Goal: Task Accomplishment & Management: Use online tool/utility

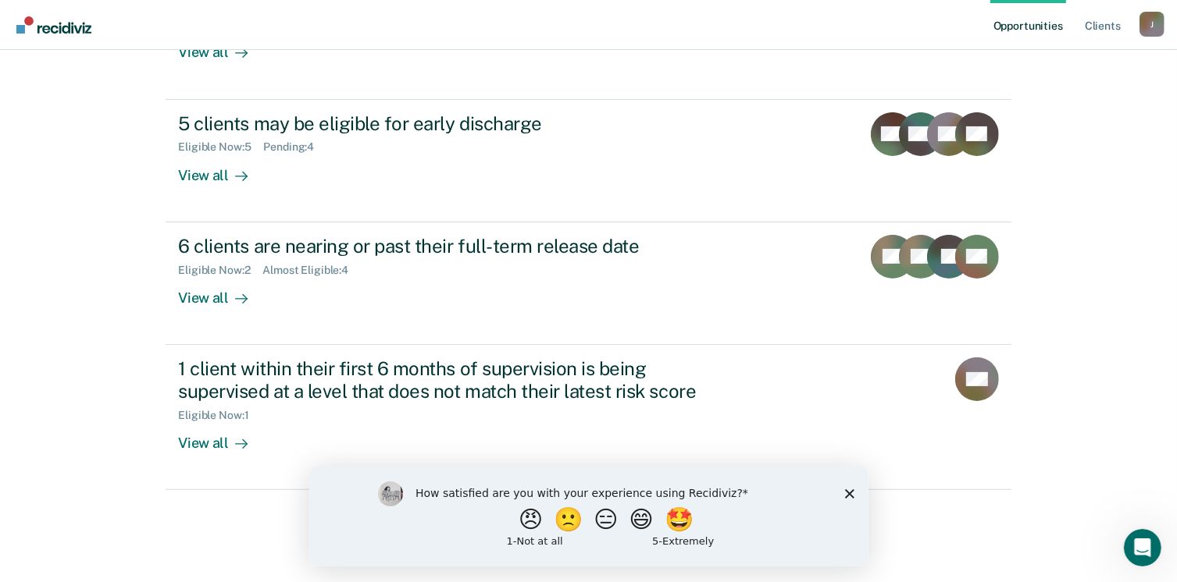
scroll to position [335, 0]
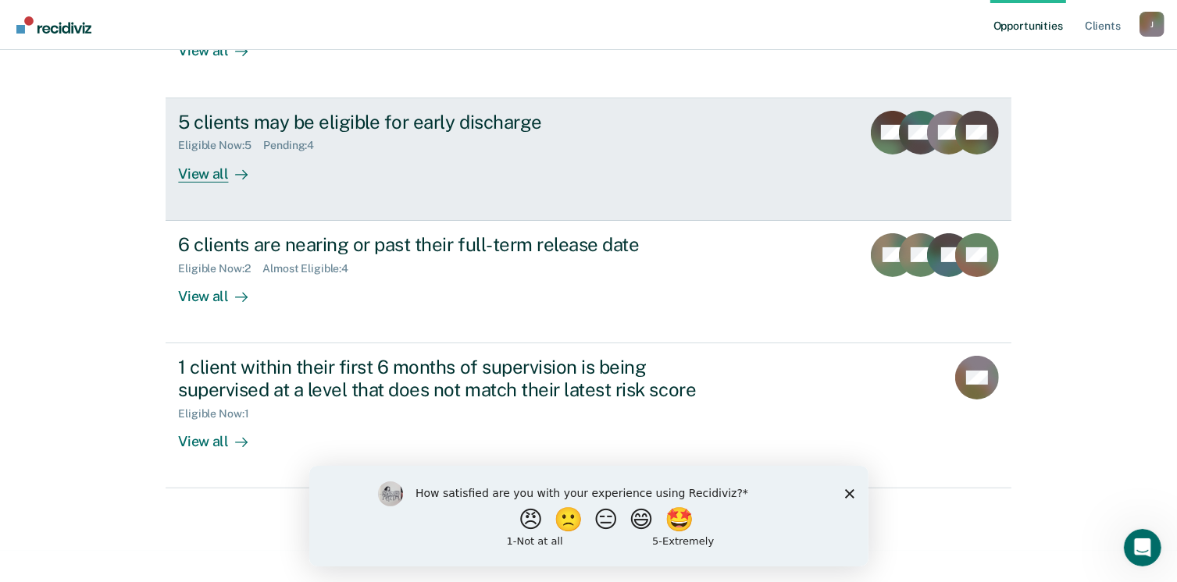
click at [194, 173] on div "View all" at bounding box center [221, 167] width 87 height 30
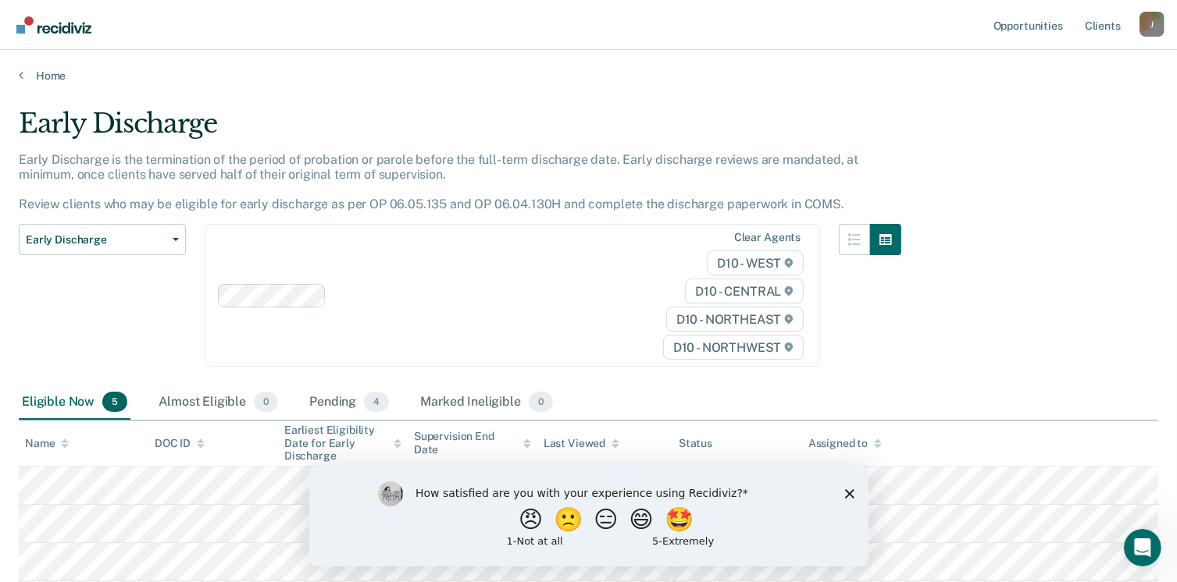
click at [1078, 326] on div "Early Discharge Early Discharge is the termination of the period of probation o…" at bounding box center [588, 381] width 1139 height 546
click at [850, 493] on polygon "Close survey" at bounding box center [848, 493] width 9 height 9
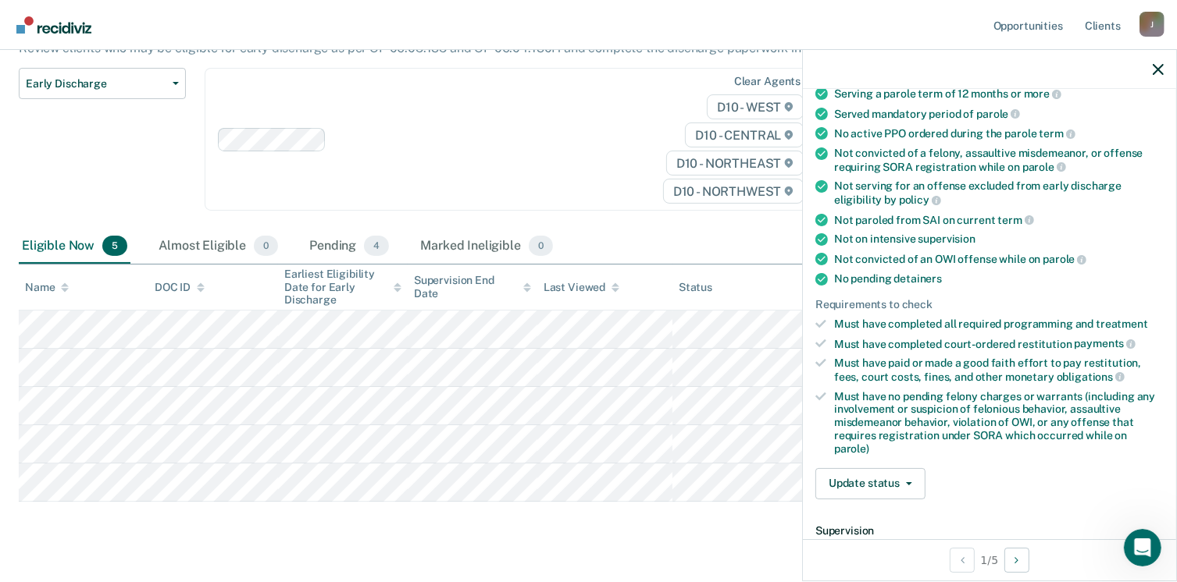
scroll to position [156, 0]
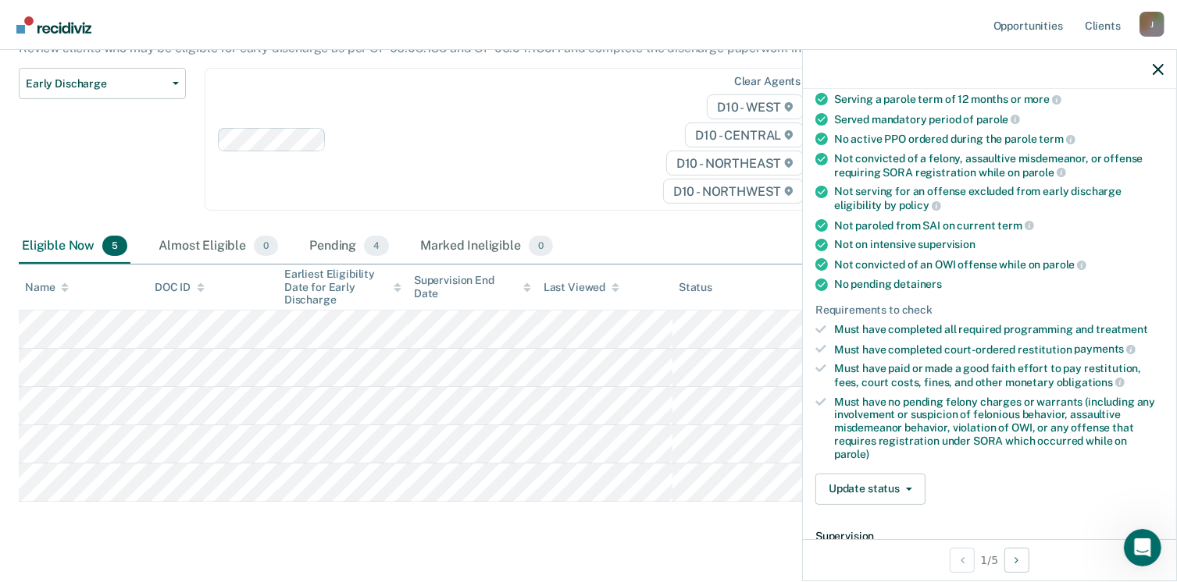
click at [825, 326] on icon at bounding box center [820, 329] width 11 height 11
click at [864, 488] on button "Update status" at bounding box center [870, 489] width 110 height 31
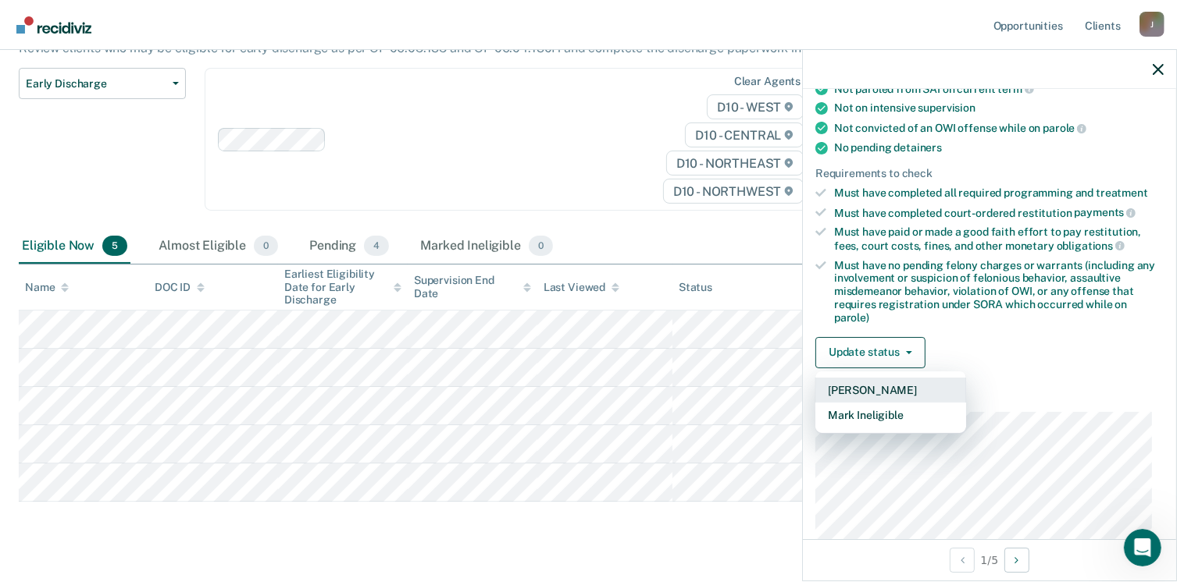
scroll to position [312, 0]
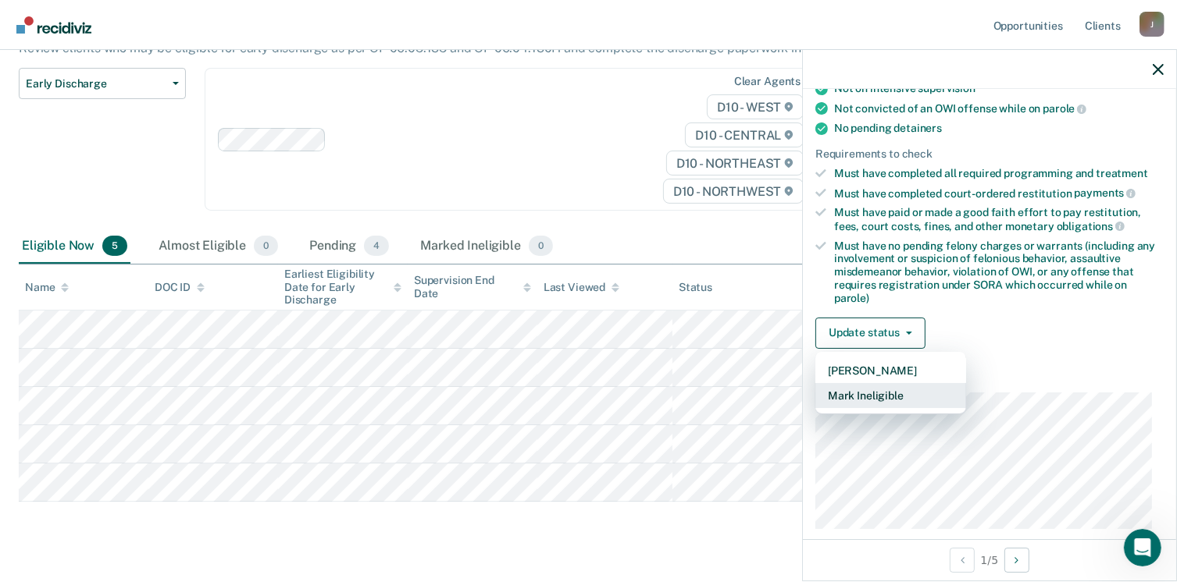
click at [892, 386] on button "Mark Ineligible" at bounding box center [890, 395] width 151 height 25
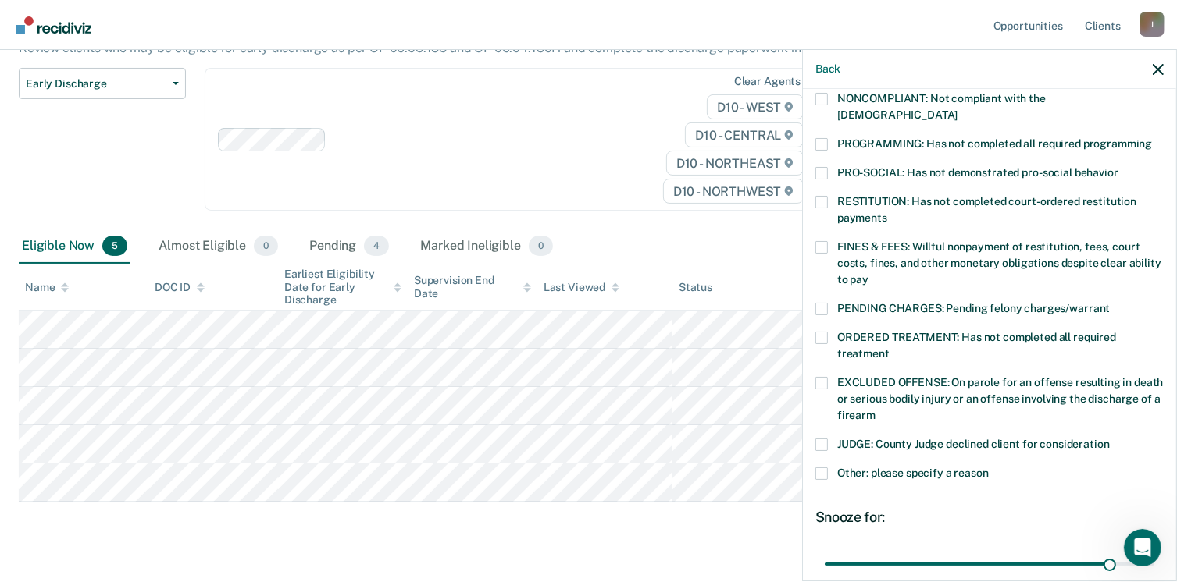
click at [829, 138] on label "PROGRAMMING: Has not completed all required programming" at bounding box center [989, 146] width 348 height 16
click at [1152, 138] on input "PROGRAMMING: Has not completed all required programming" at bounding box center [1152, 138] width 0 height 0
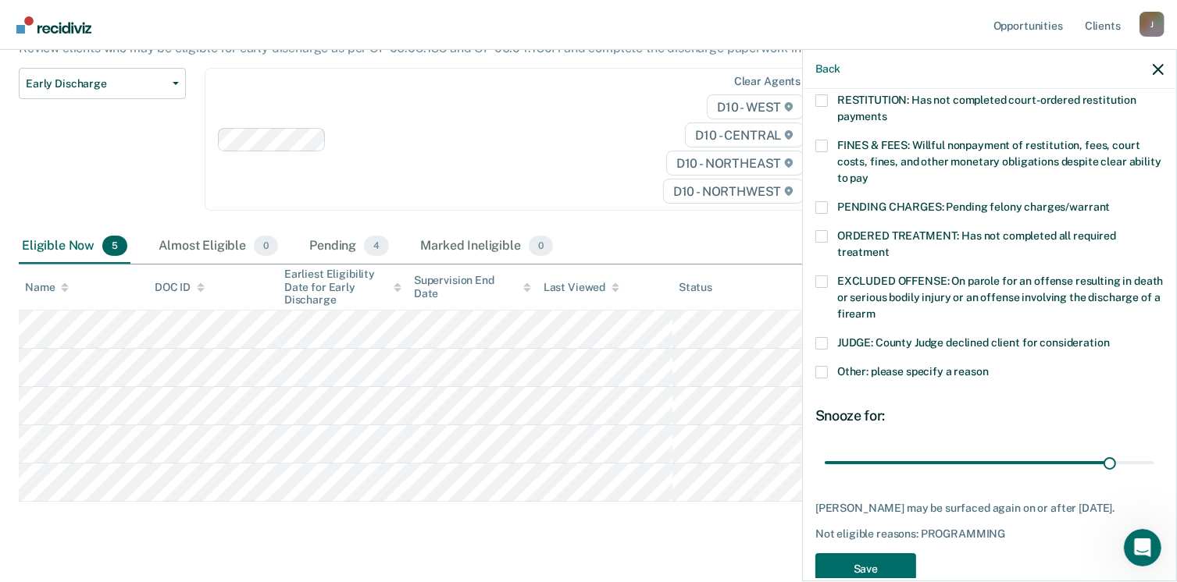
scroll to position [430, 0]
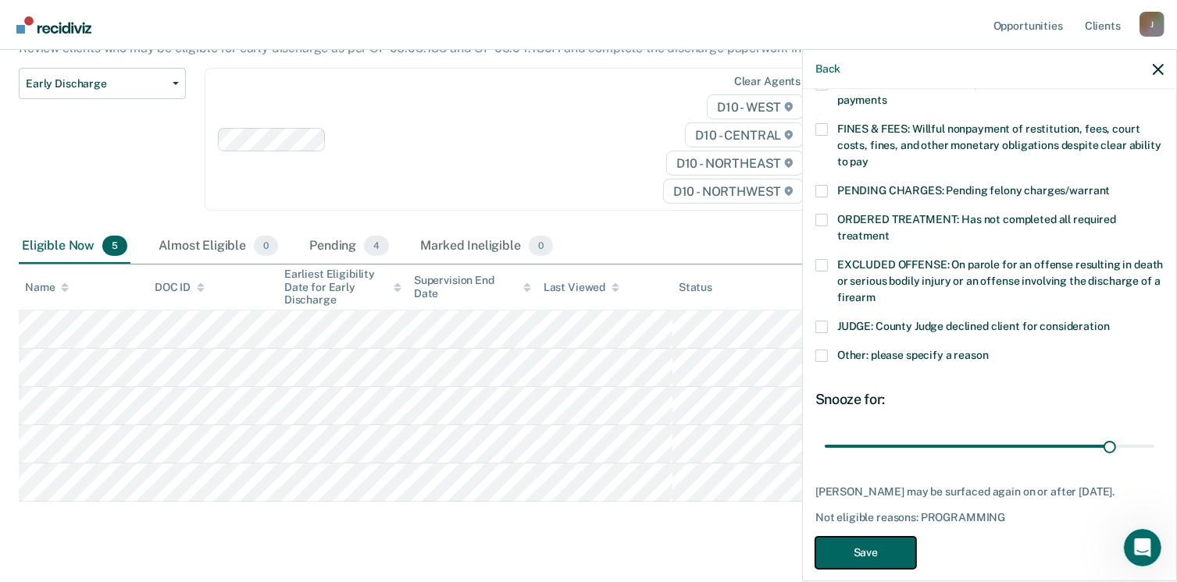
click at [870, 537] on button "Save" at bounding box center [865, 553] width 101 height 32
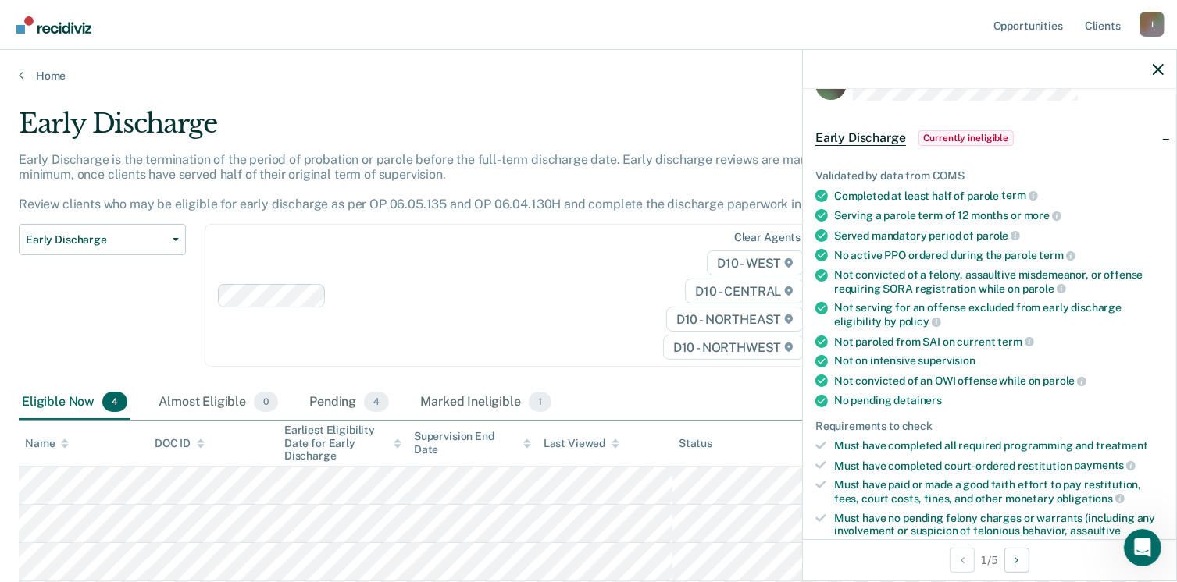
scroll to position [0, 0]
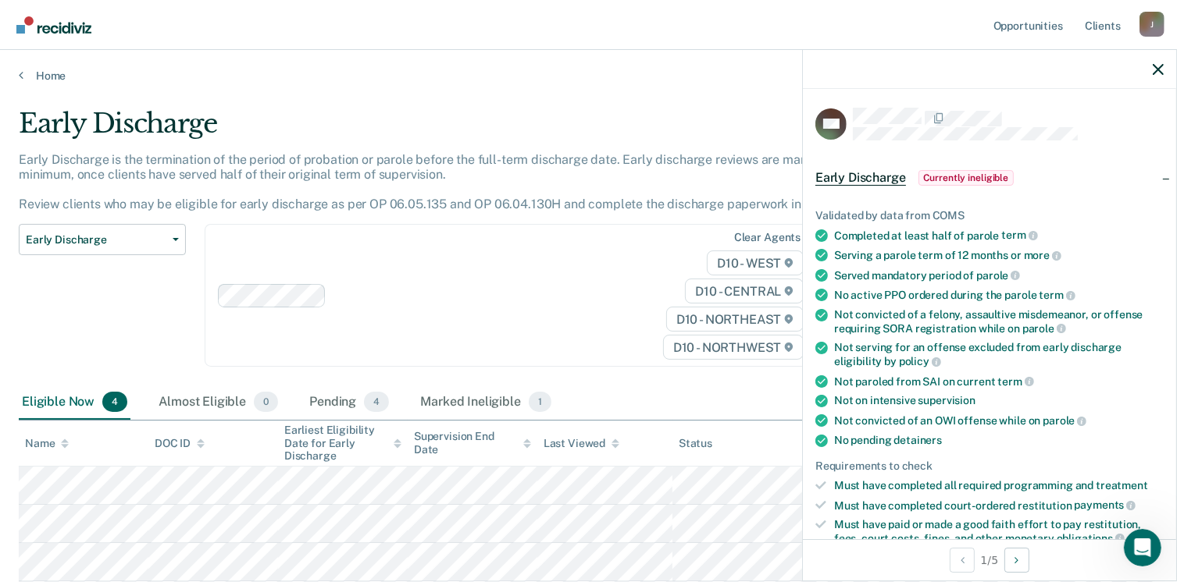
click at [429, 317] on div "Clear agents D10 - WEST D10 - CENTRAL D10 - NORTHEAST D10 - NORTHWEST" at bounding box center [512, 295] width 615 height 143
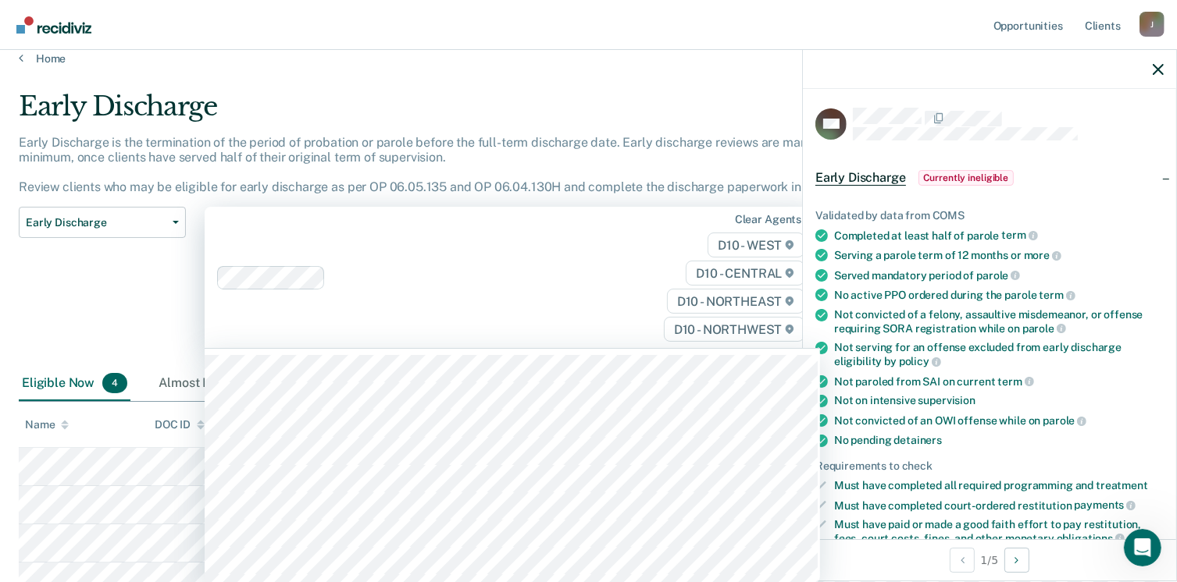
scroll to position [19, 0]
click at [1154, 72] on icon "button" at bounding box center [1157, 69] width 11 height 11
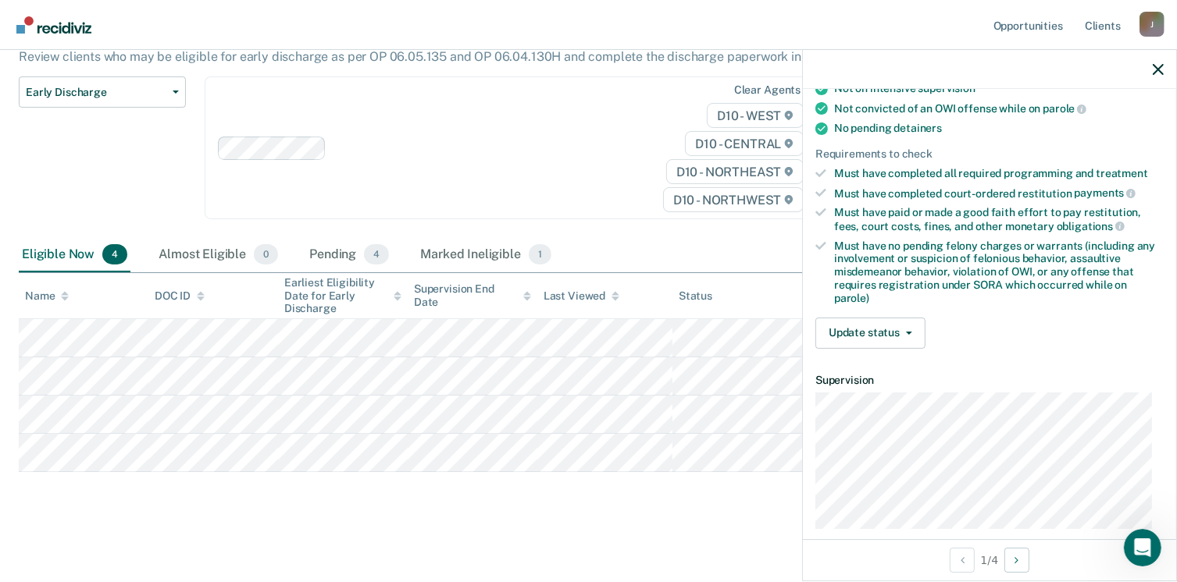
scroll to position [234, 0]
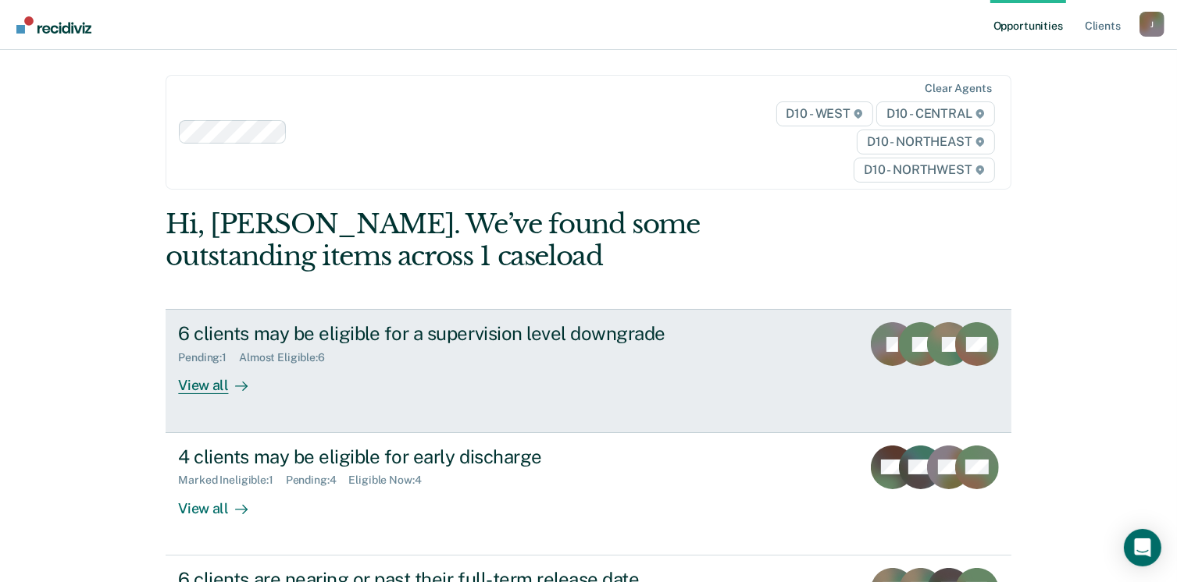
click at [208, 389] on div "View all" at bounding box center [221, 380] width 87 height 30
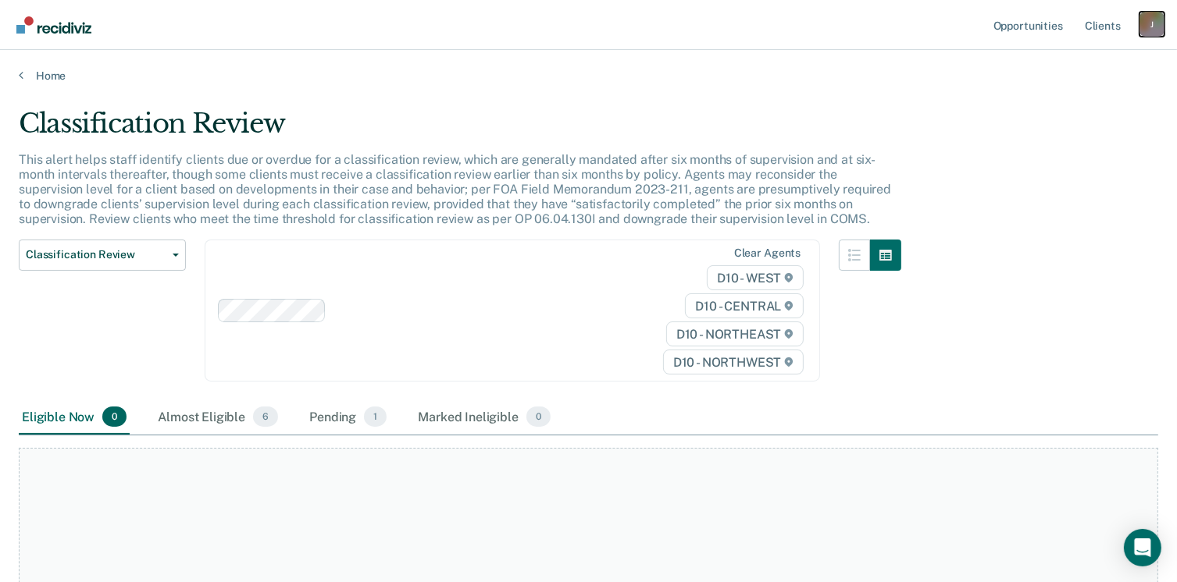
click at [1149, 24] on div "J" at bounding box center [1151, 24] width 25 height 25
click at [911, 62] on div "Home" at bounding box center [588, 66] width 1177 height 33
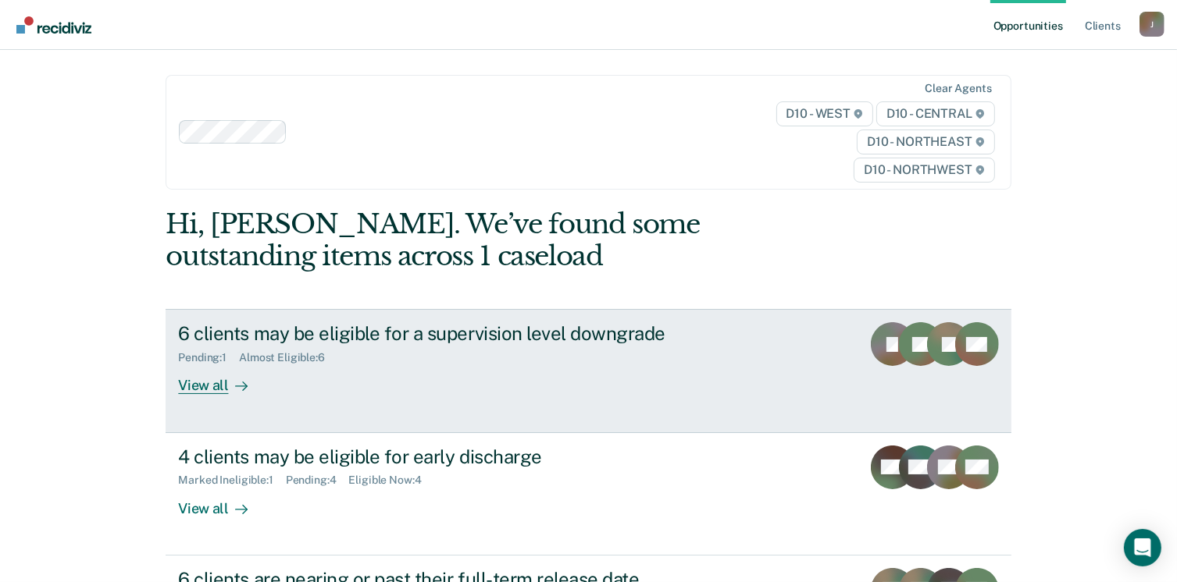
click at [191, 381] on div "View all" at bounding box center [221, 380] width 87 height 30
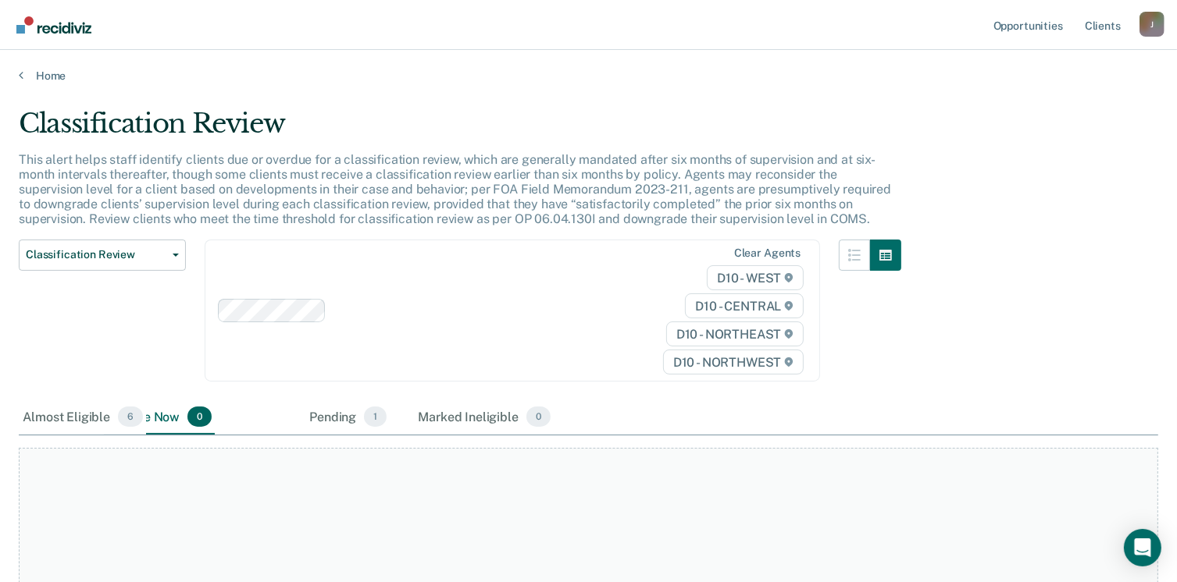
drag, startPoint x: 112, startPoint y: 432, endPoint x: 197, endPoint y: 423, distance: 85.5
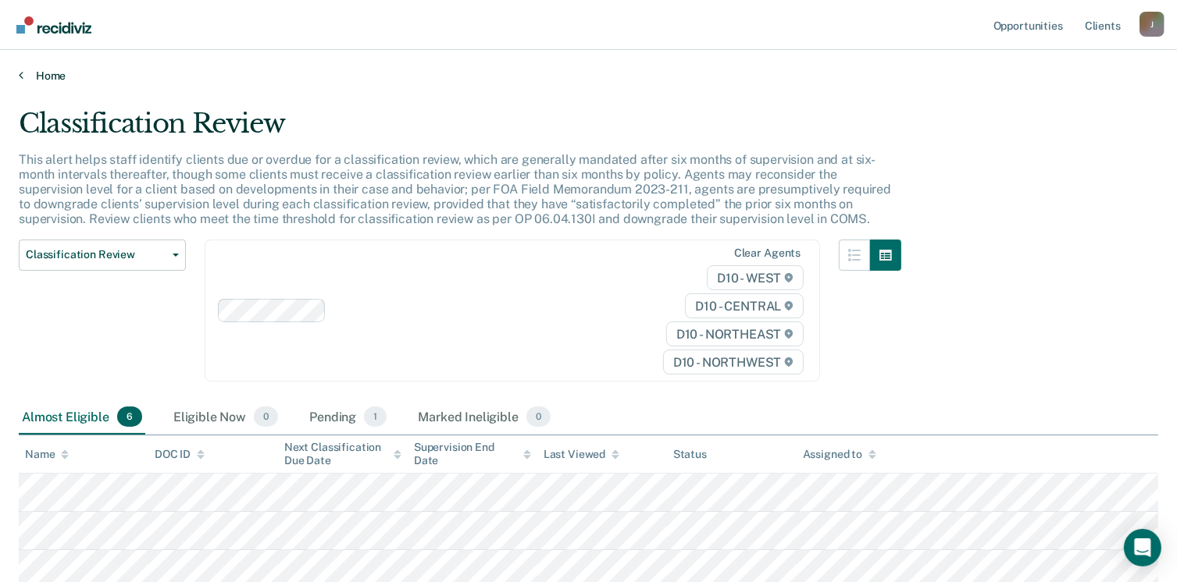
click at [34, 73] on link "Home" at bounding box center [588, 76] width 1139 height 14
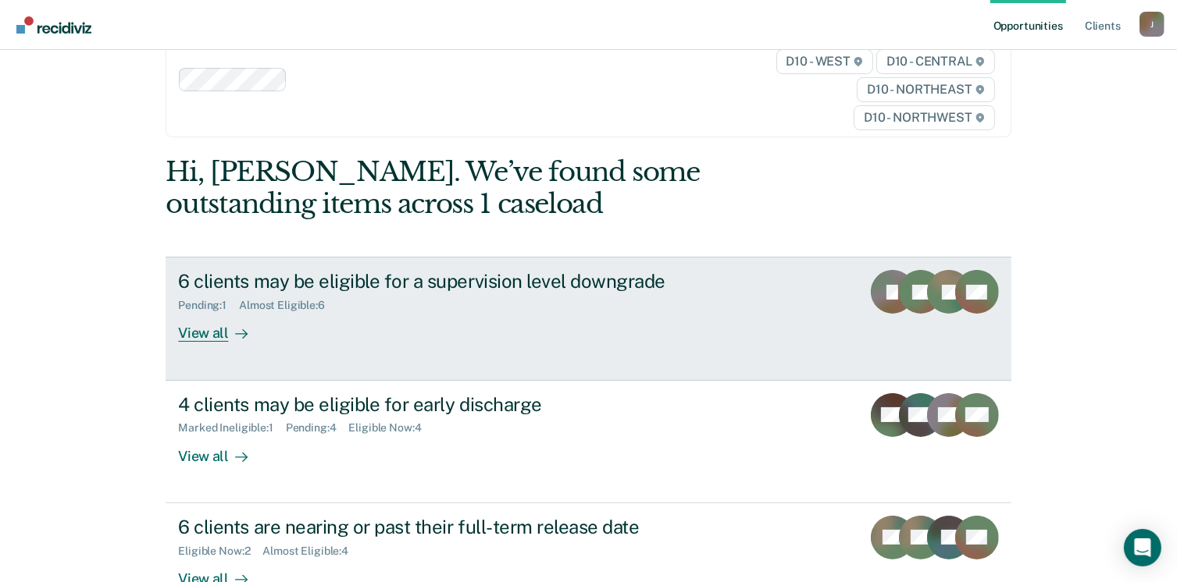
scroll to position [78, 0]
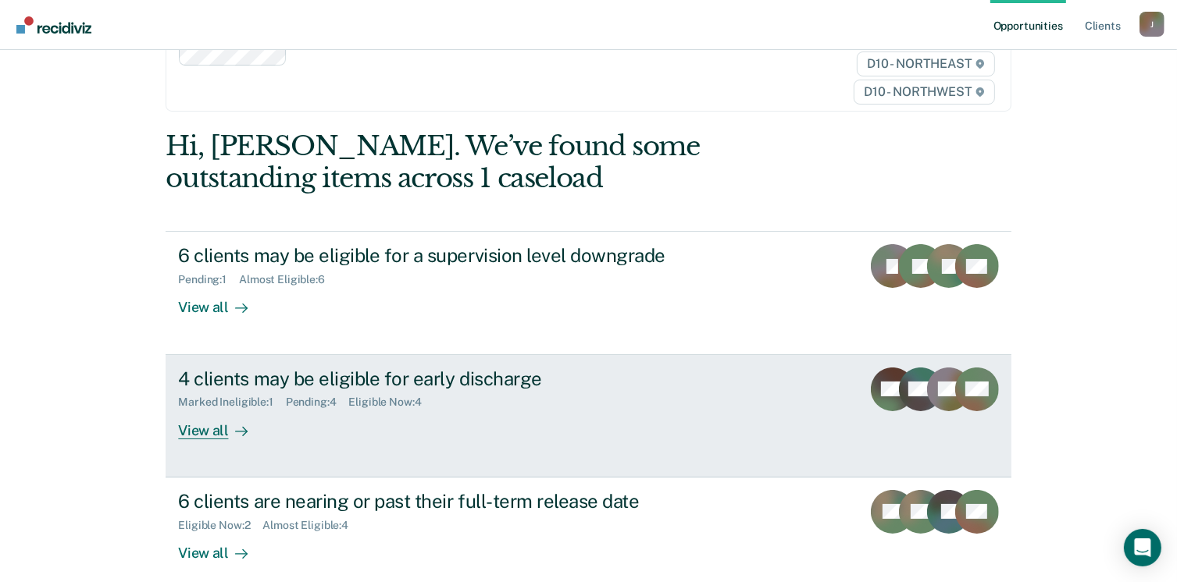
click at [211, 435] on div "View all" at bounding box center [221, 424] width 87 height 30
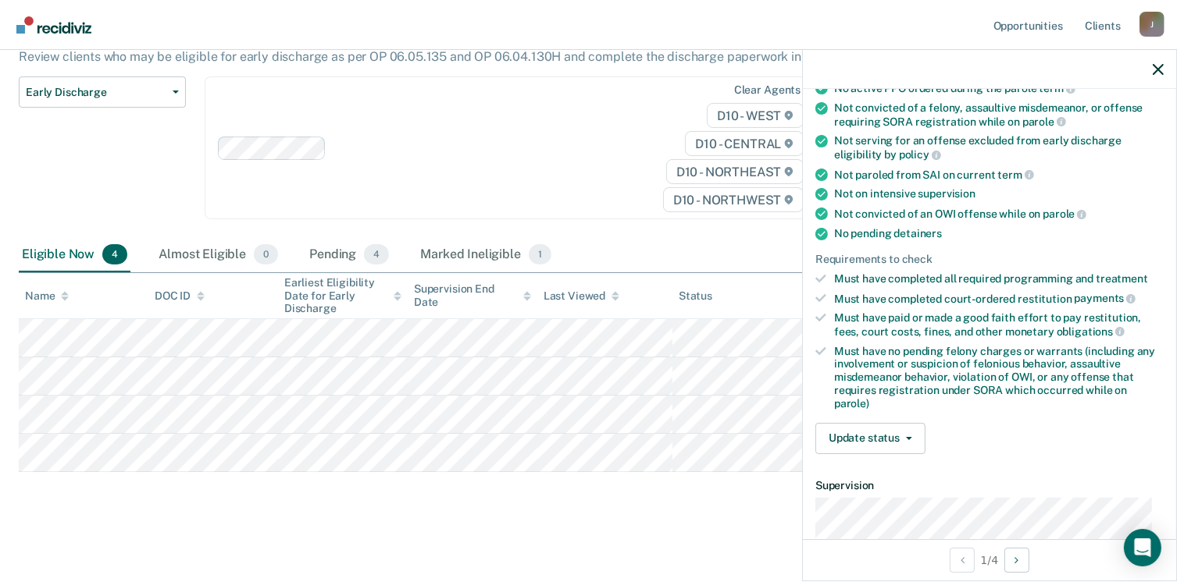
scroll to position [234, 0]
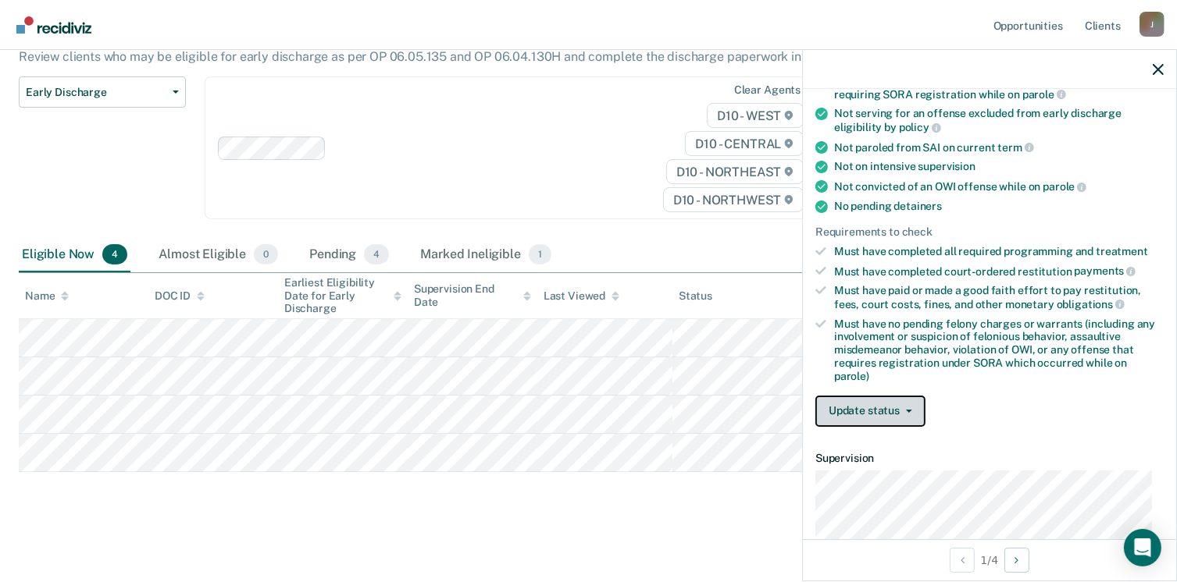
click at [878, 397] on button "Update status" at bounding box center [870, 411] width 110 height 31
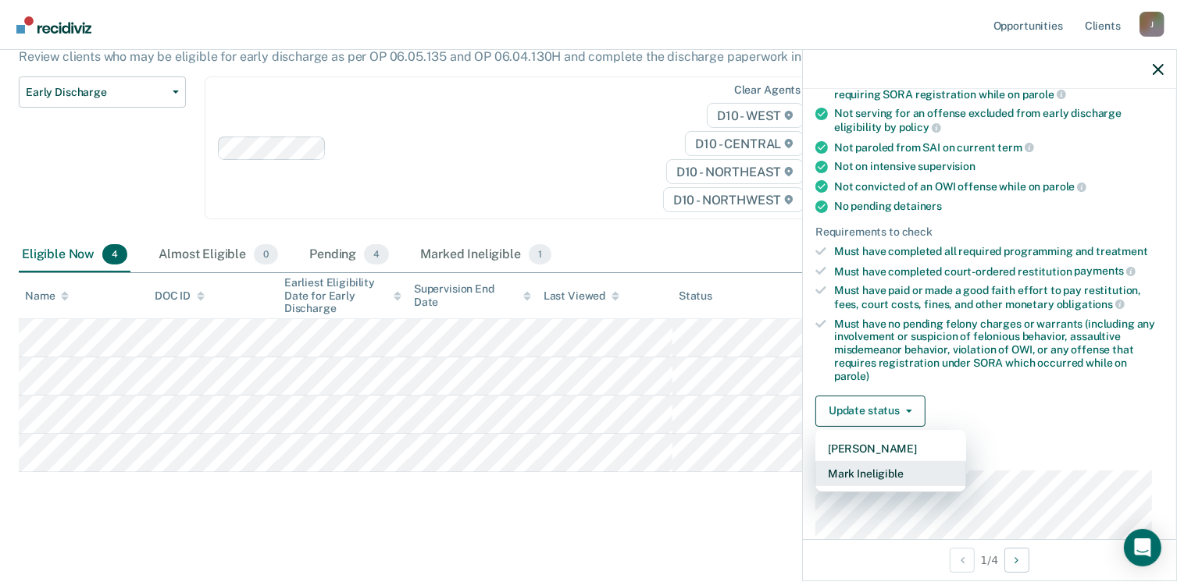
click at [864, 472] on button "Mark Ineligible" at bounding box center [890, 473] width 151 height 25
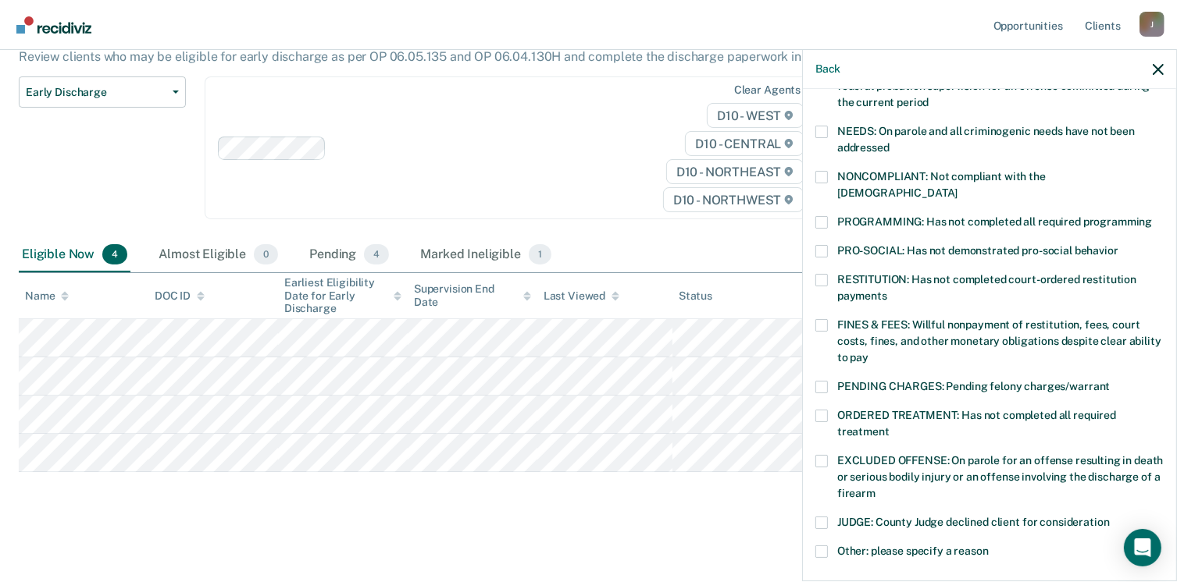
click at [818, 319] on label "FINES & FEES: Willful nonpayment of restitution, fees, court costs, fines, and …" at bounding box center [989, 343] width 348 height 49
click at [868, 352] on input "FINES & FEES: Willful nonpayment of restitution, fees, court costs, fines, and …" at bounding box center [868, 352] width 0 height 0
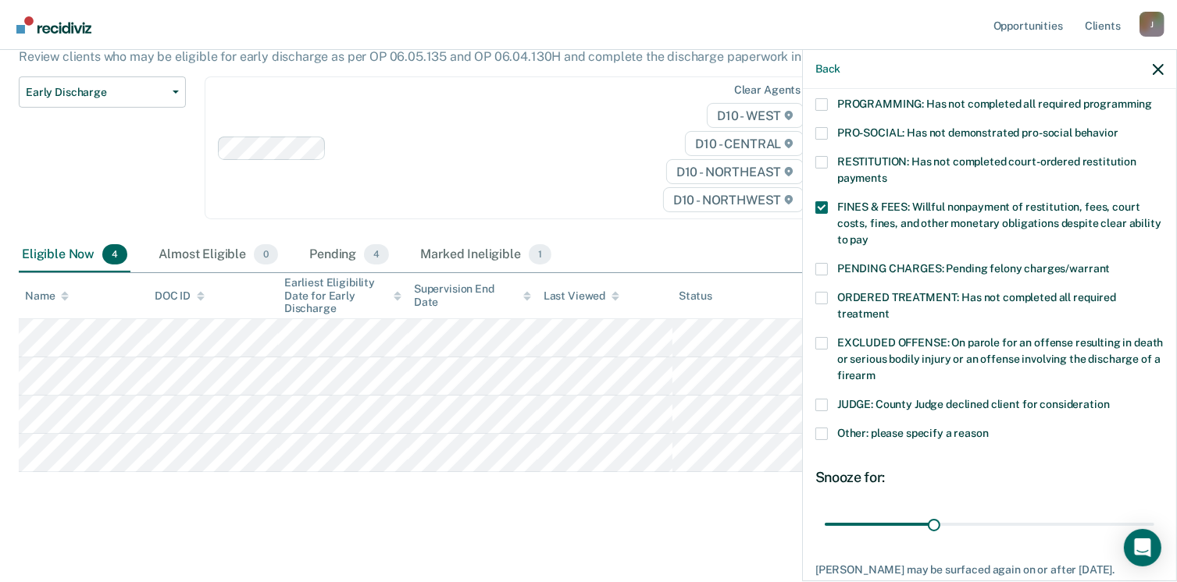
scroll to position [430, 0]
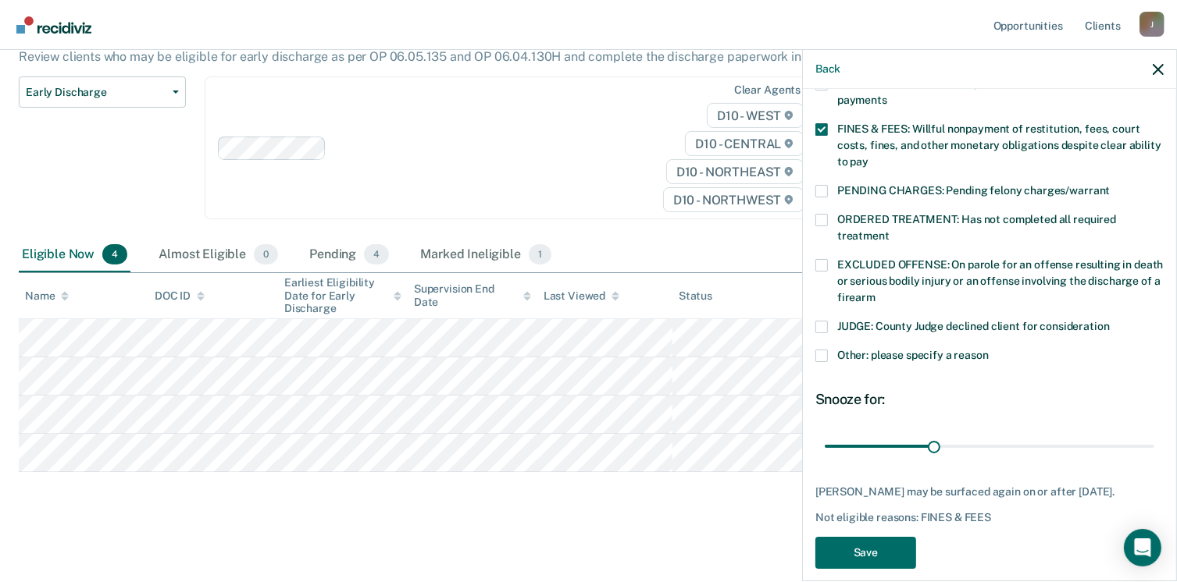
click at [827, 350] on span at bounding box center [821, 356] width 12 height 12
click at [988, 350] on input "Other: please specify a reason" at bounding box center [988, 350] width 0 height 0
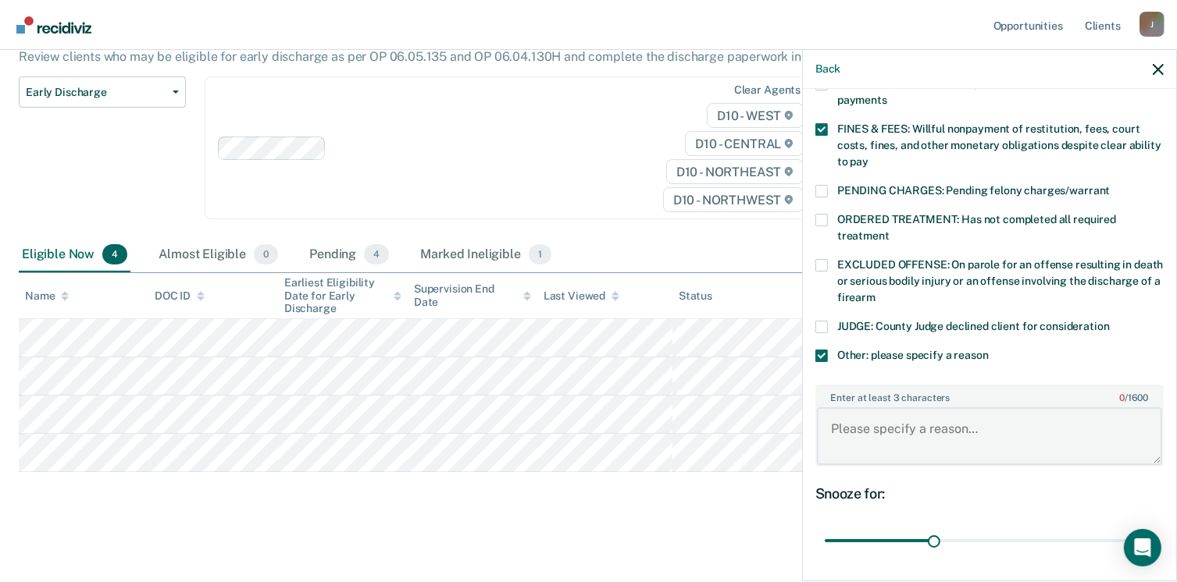
click at [890, 422] on textarea "Enter at least 3 characters 0 / 1600" at bounding box center [989, 437] width 345 height 58
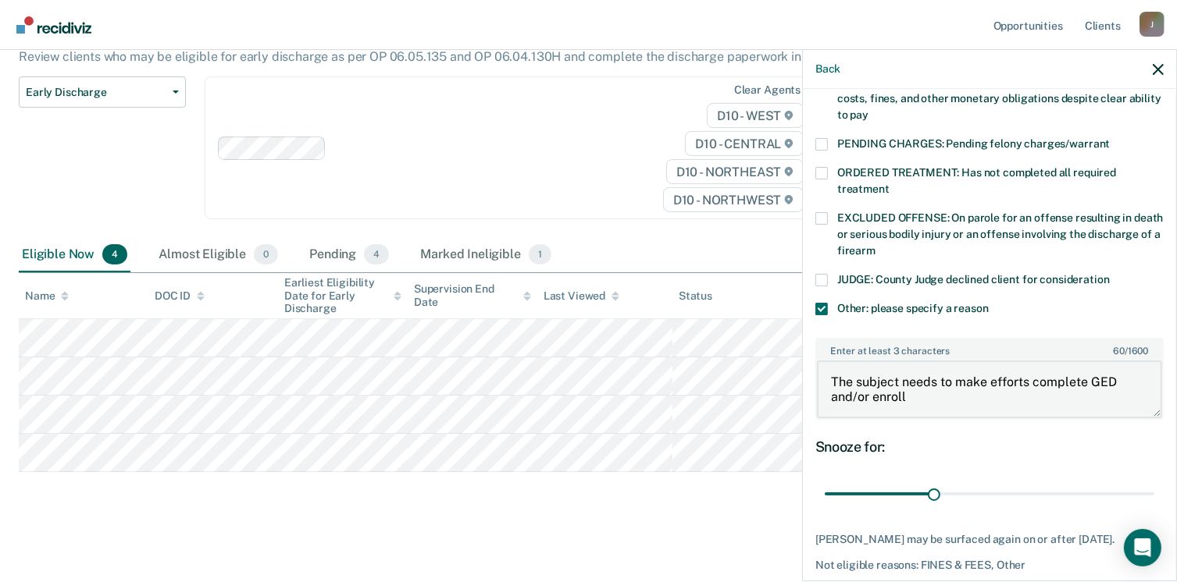
scroll to position [523, 0]
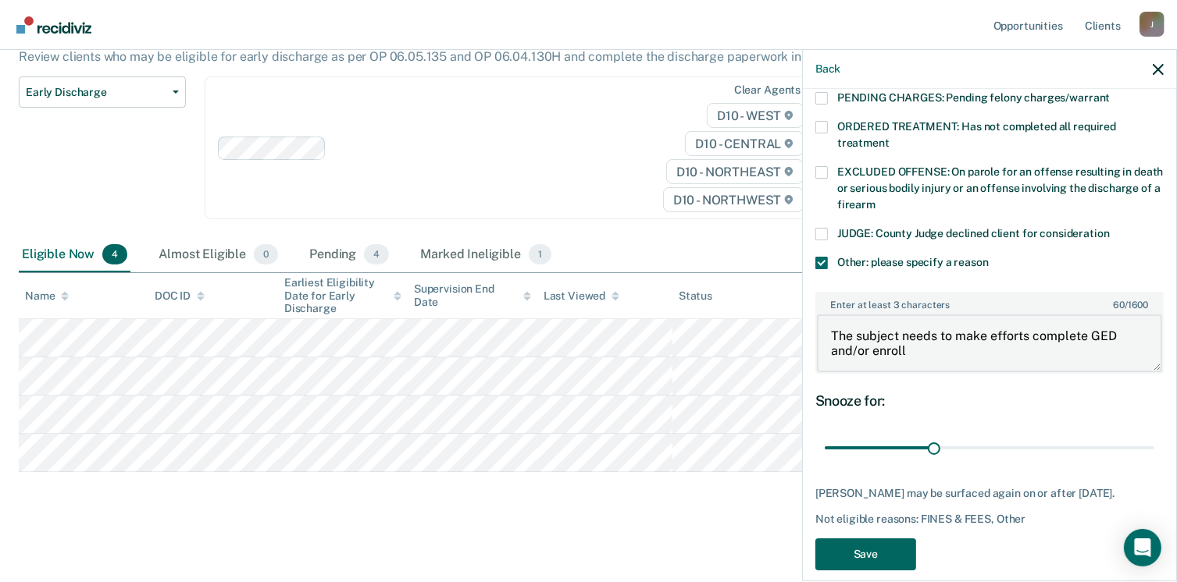
type textarea "The subject needs to make efforts complete GED and/or enroll"
click at [874, 539] on button "Save" at bounding box center [865, 555] width 101 height 32
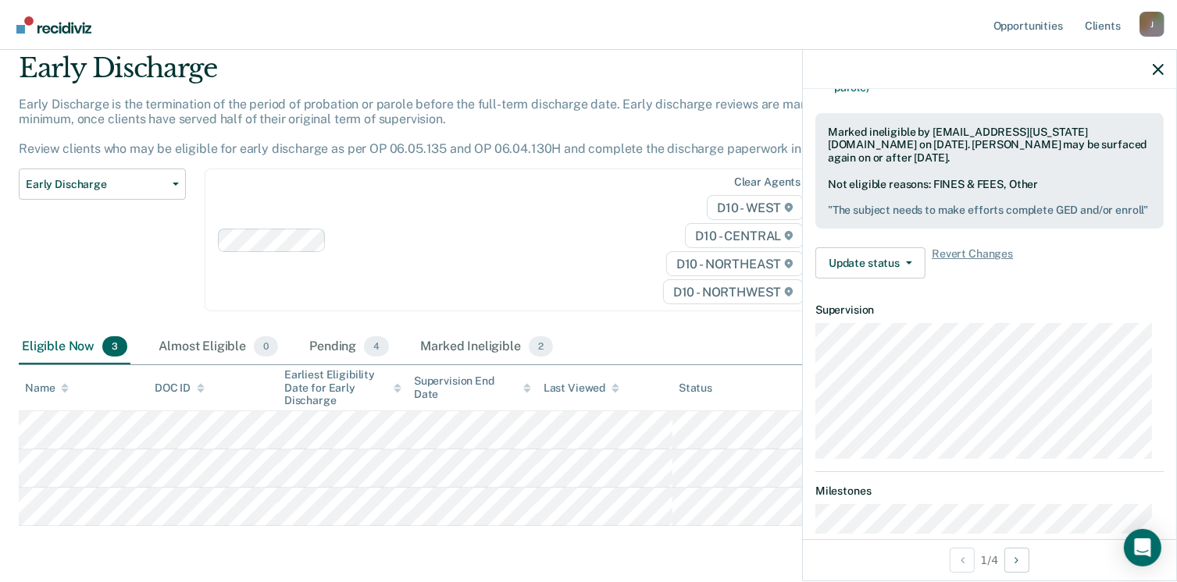
scroll to position [0, 0]
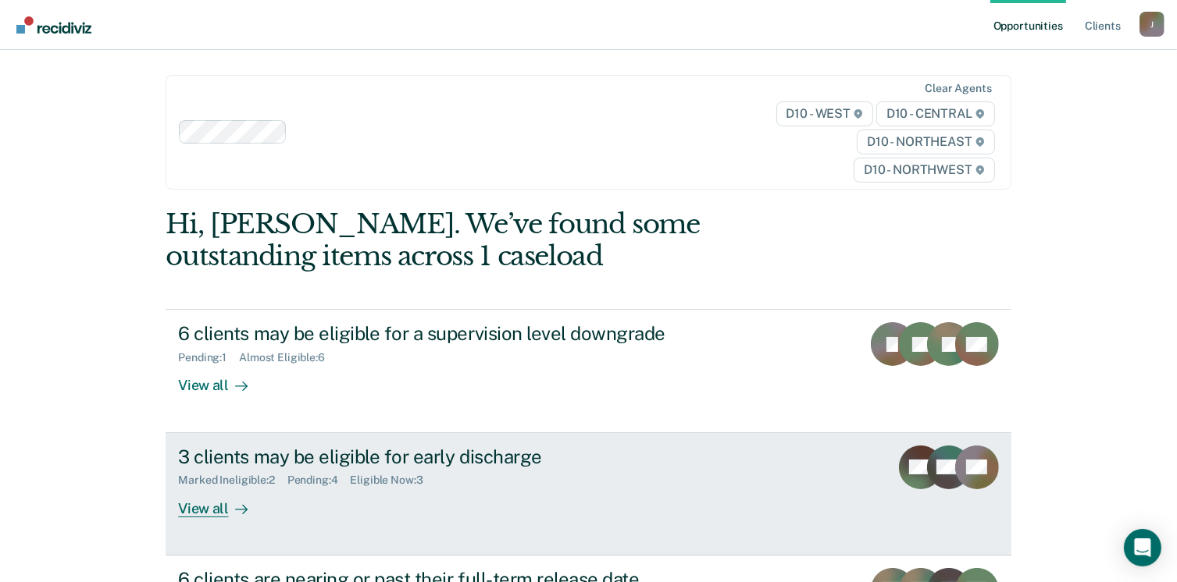
click at [191, 510] on div "View all" at bounding box center [221, 502] width 87 height 30
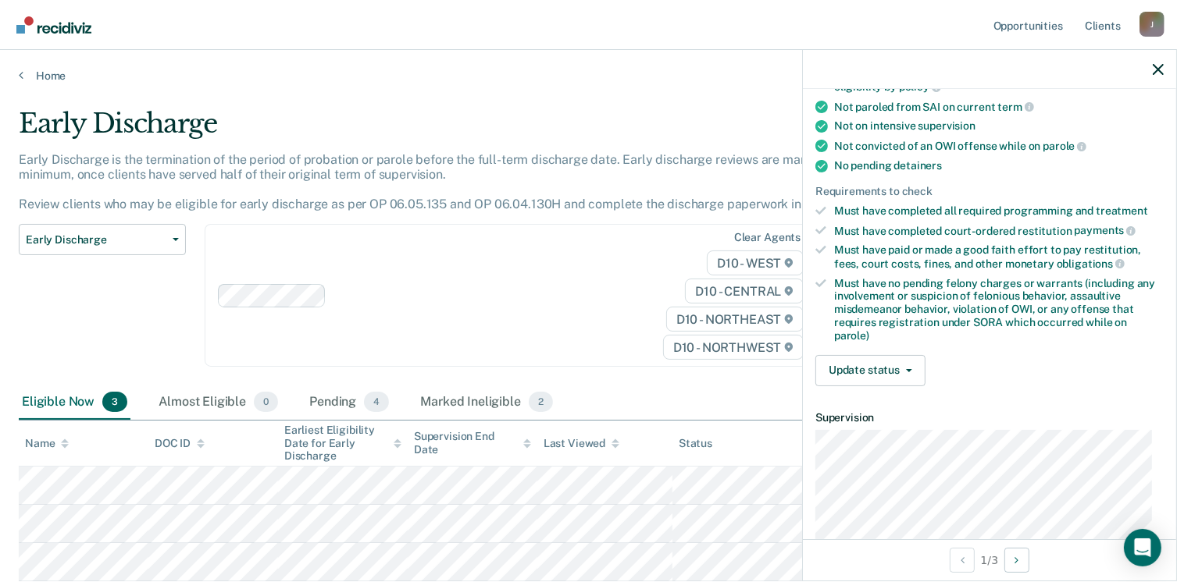
scroll to position [312, 0]
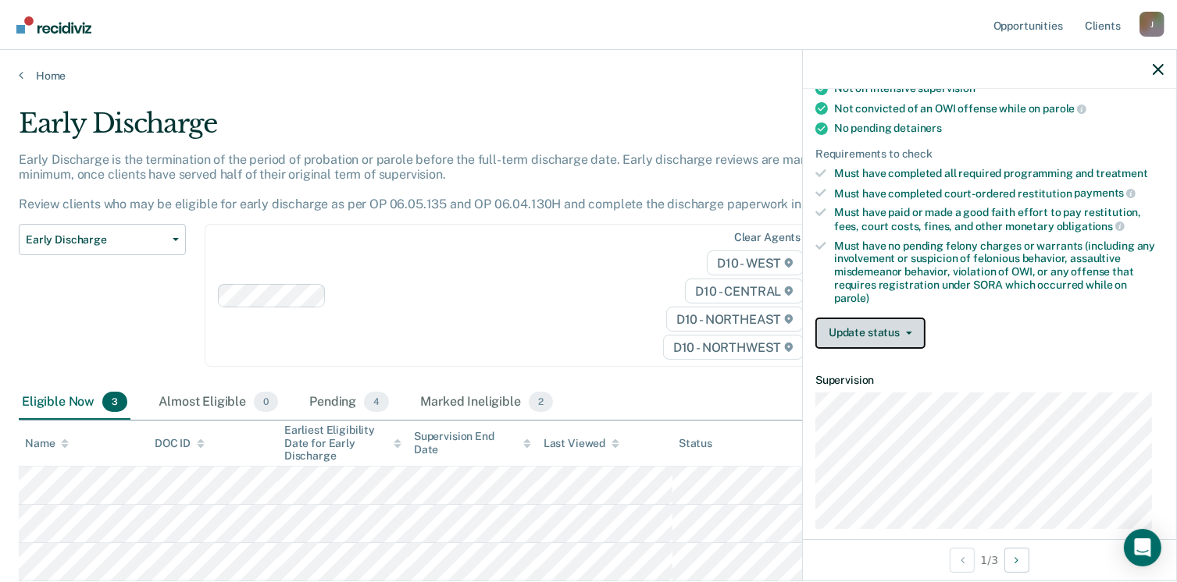
click at [898, 323] on button "Update status" at bounding box center [870, 333] width 110 height 31
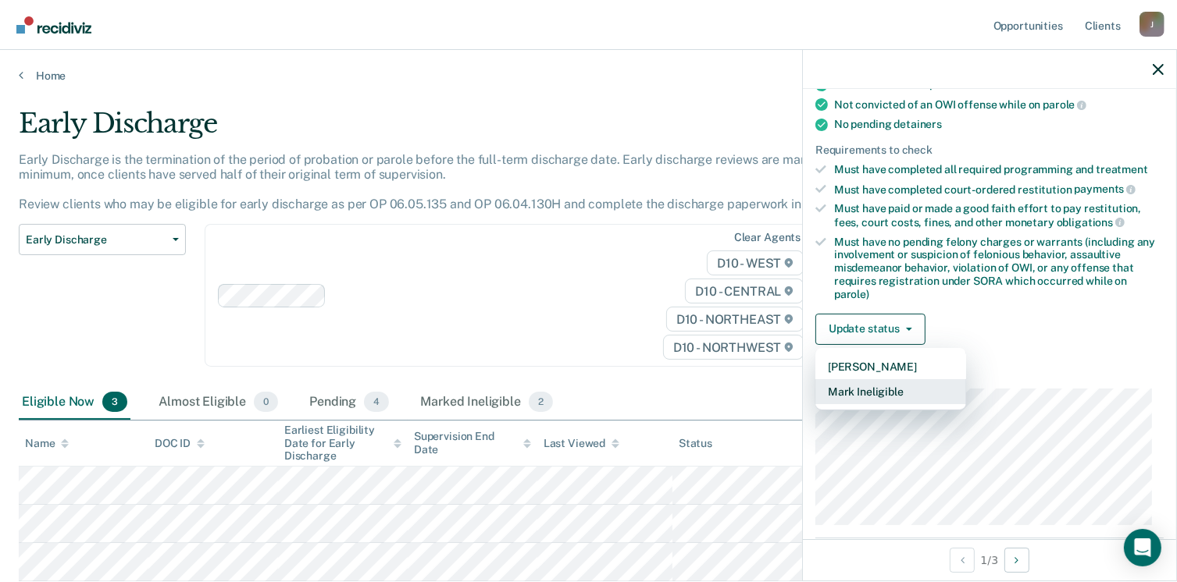
scroll to position [318, 0]
click at [881, 379] on button "Mark Ineligible" at bounding box center [890, 390] width 151 height 25
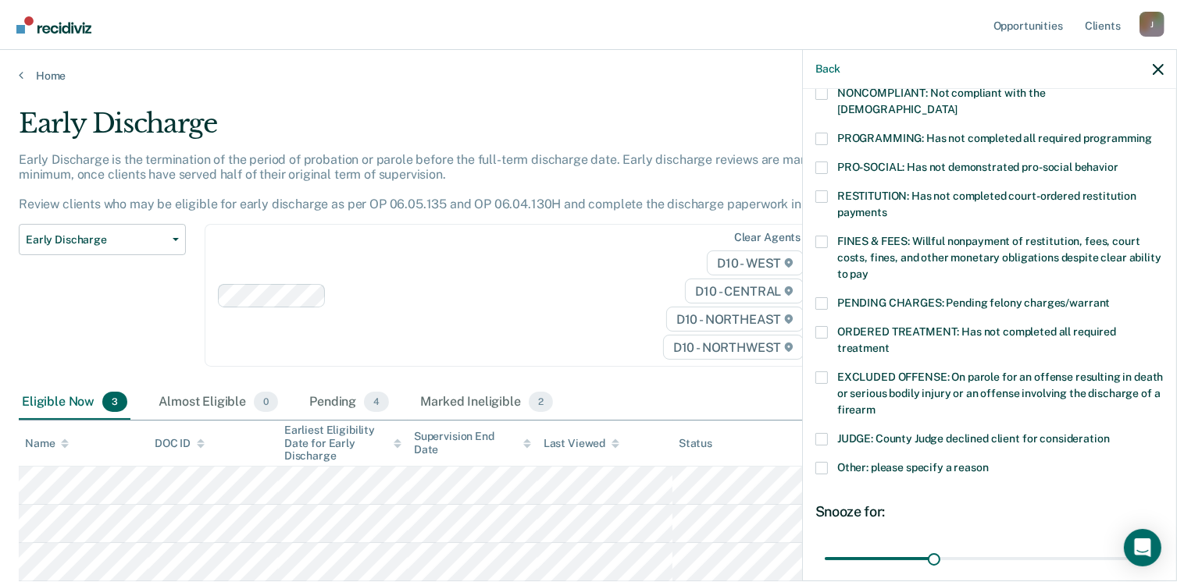
click at [815, 372] on span at bounding box center [821, 378] width 12 height 12
click at [875, 404] on input "EXCLUDED OFFENSE: On parole for an offense resulting in death or serious bodily…" at bounding box center [875, 404] width 0 height 0
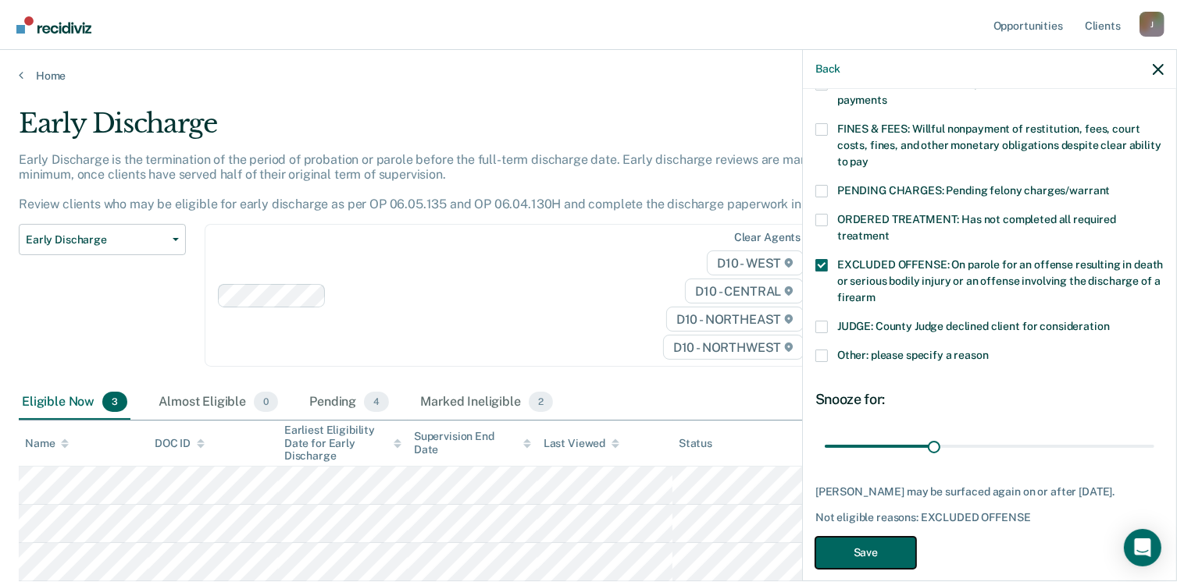
click at [887, 537] on button "Save" at bounding box center [865, 553] width 101 height 32
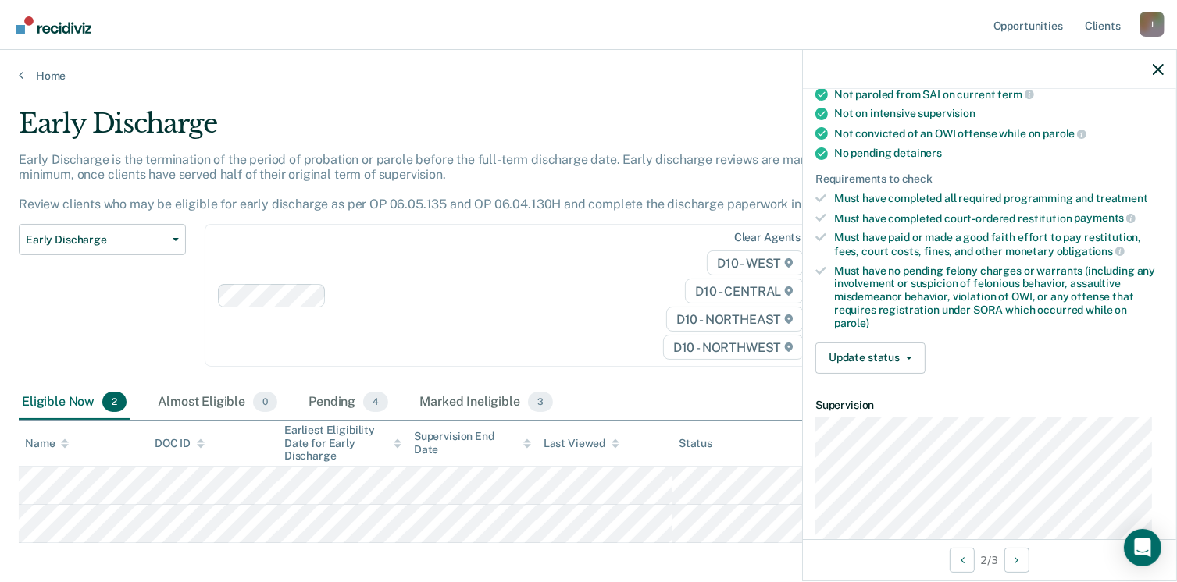
scroll to position [274, 0]
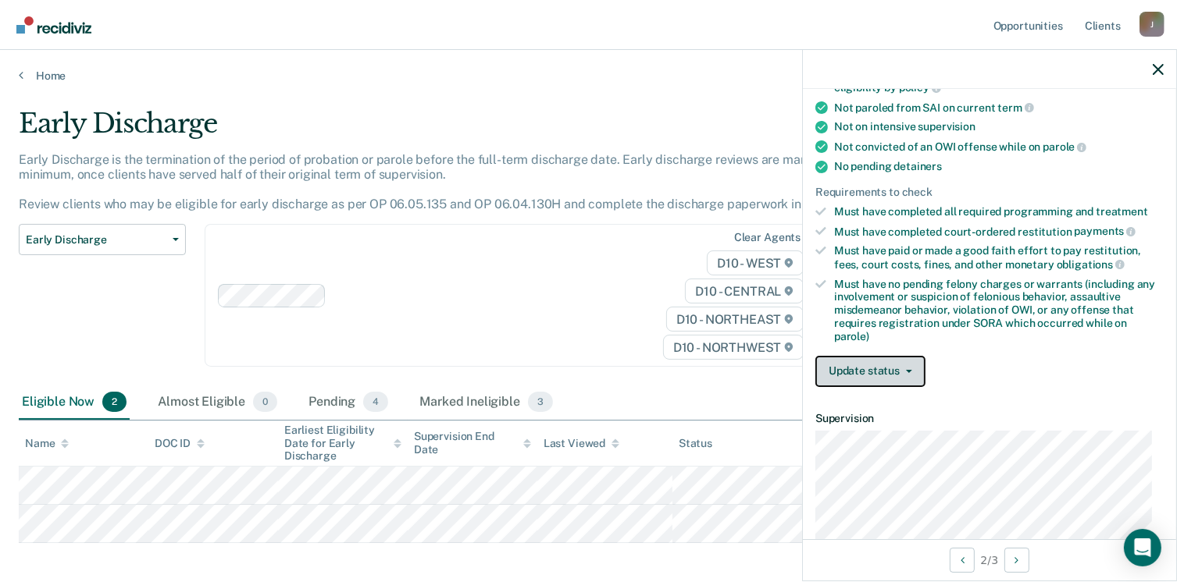
click at [871, 371] on button "Update status" at bounding box center [870, 371] width 110 height 31
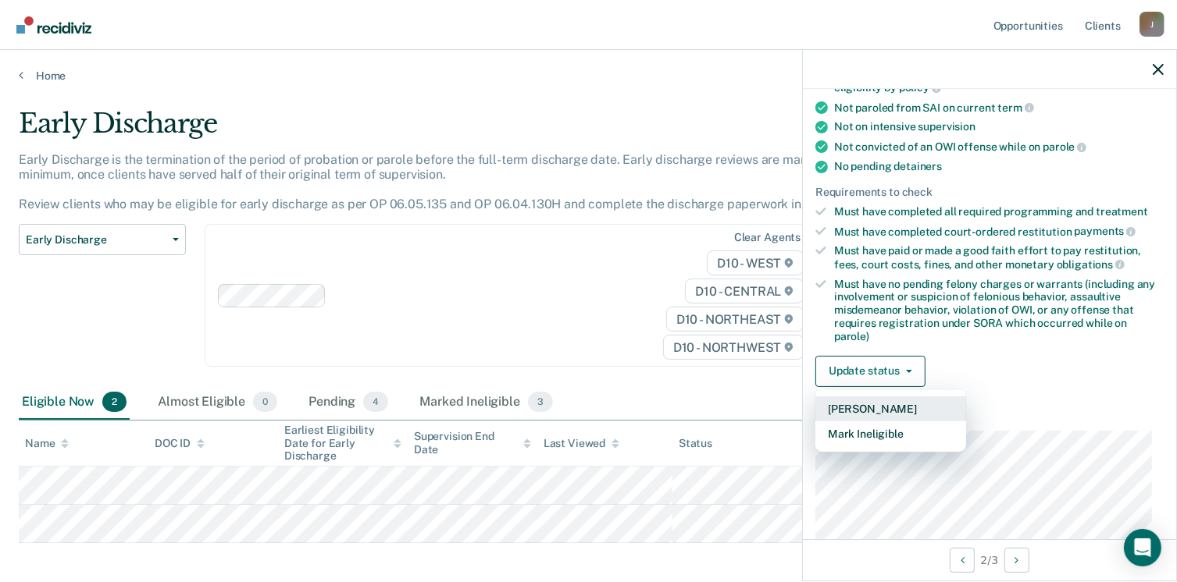
click at [863, 406] on button "Mark Pending" at bounding box center [890, 409] width 151 height 25
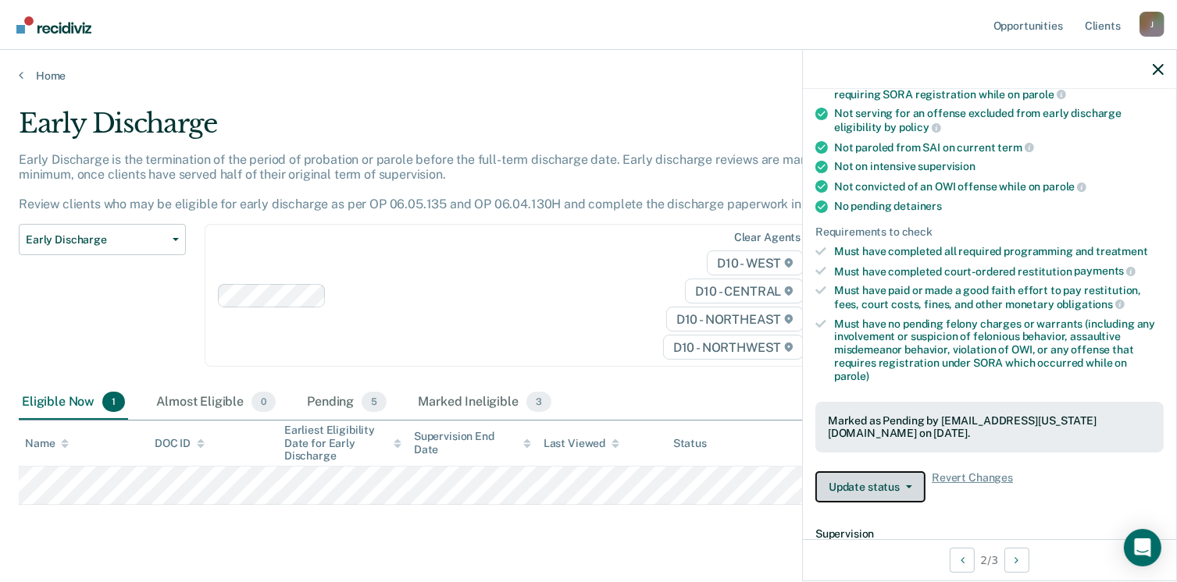
scroll to position [390, 0]
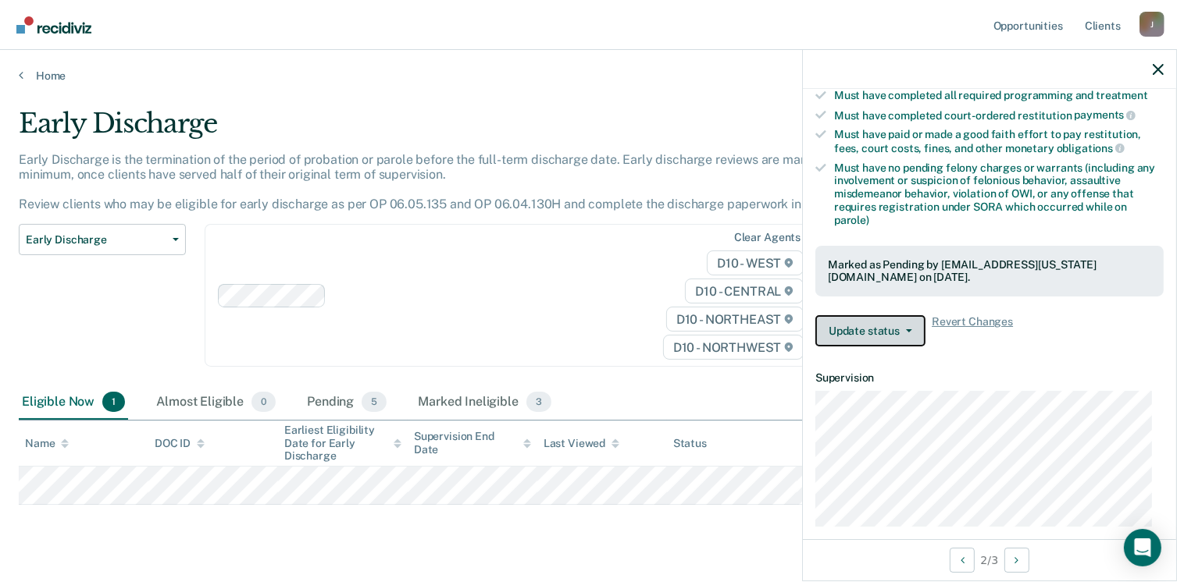
click at [895, 333] on button "Update status" at bounding box center [870, 330] width 110 height 31
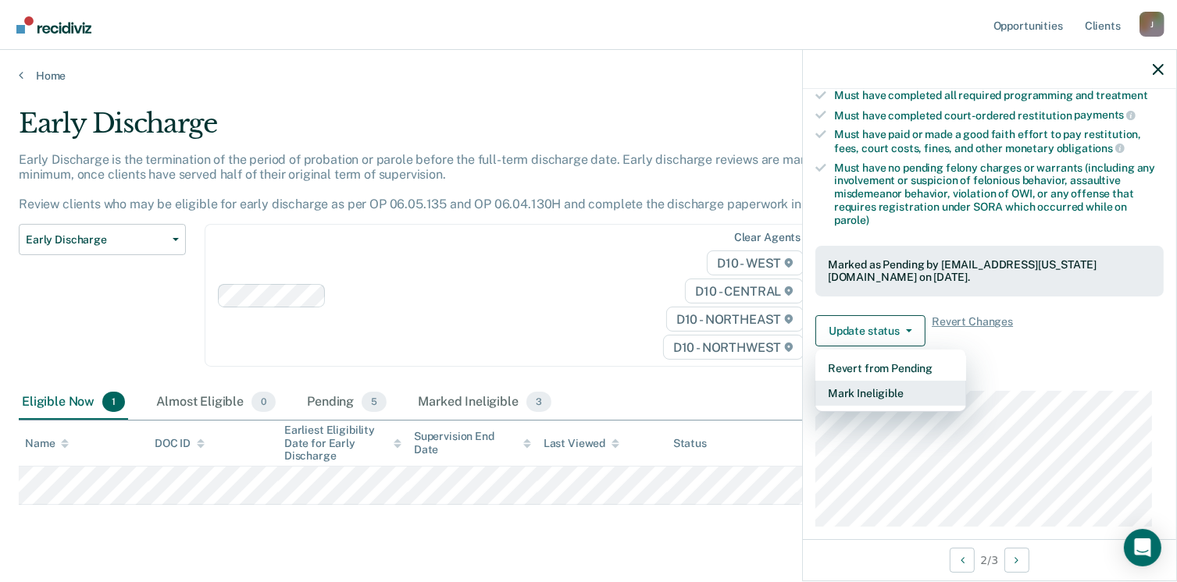
click at [879, 385] on button "Mark Ineligible" at bounding box center [890, 393] width 151 height 25
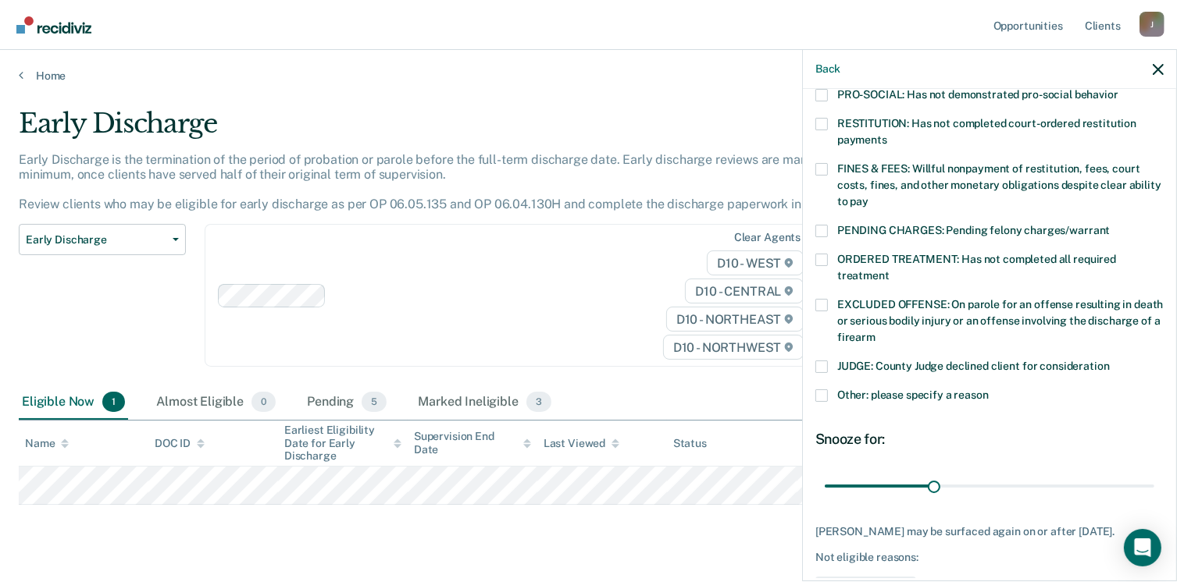
click at [816, 390] on span at bounding box center [821, 396] width 12 height 12
click at [988, 390] on input "Other: please specify a reason" at bounding box center [988, 390] width 0 height 0
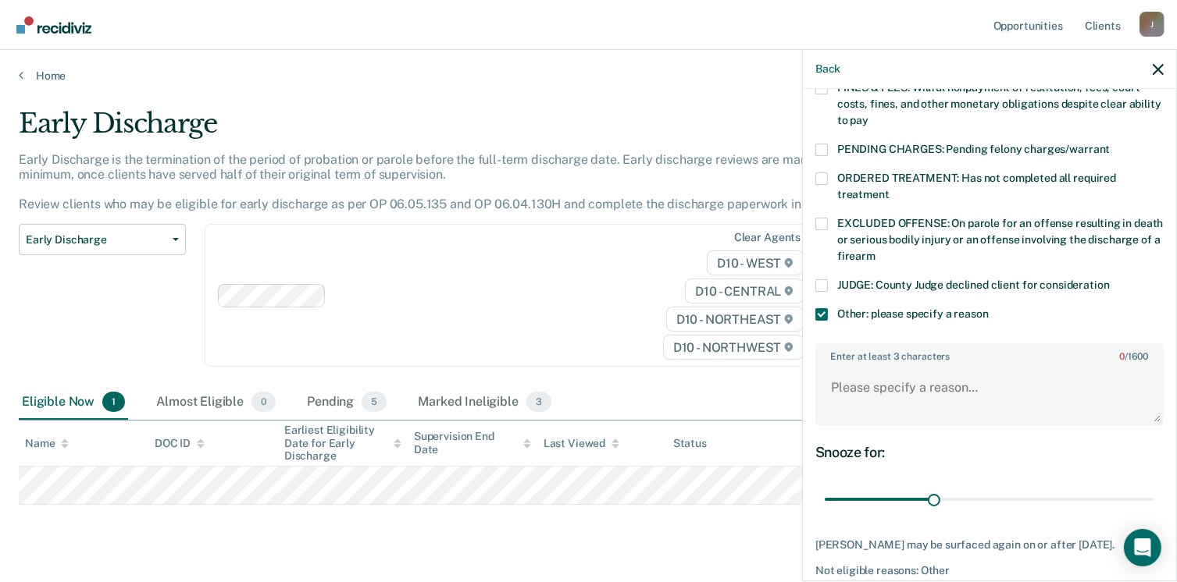
scroll to position [445, 0]
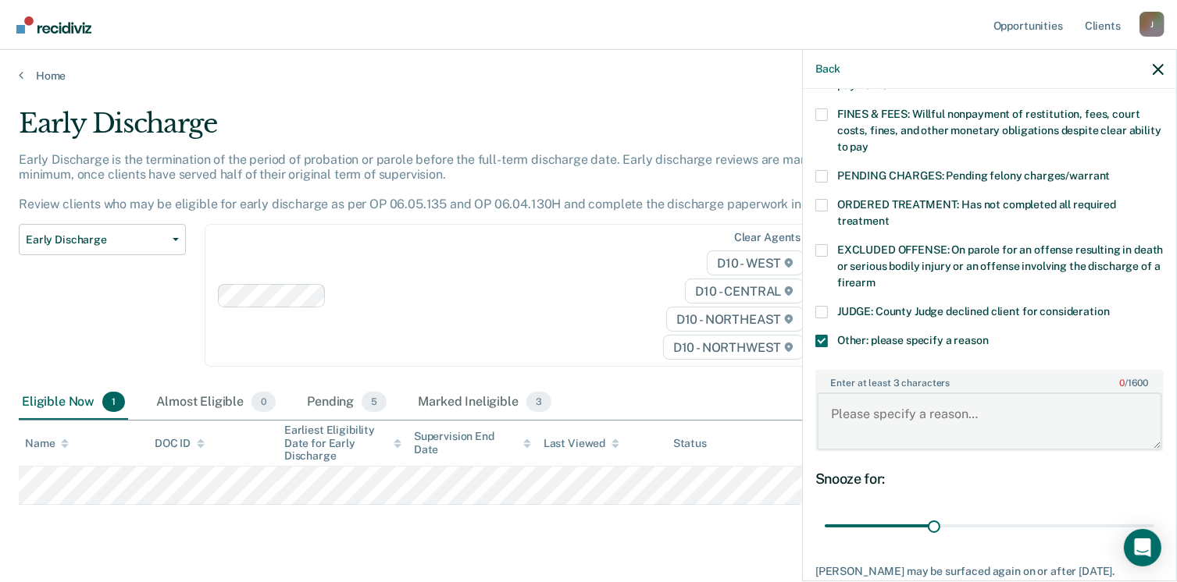
click at [896, 401] on textarea "Enter at least 3 characters 0 / 1600" at bounding box center [989, 422] width 345 height 58
type textarea "I"
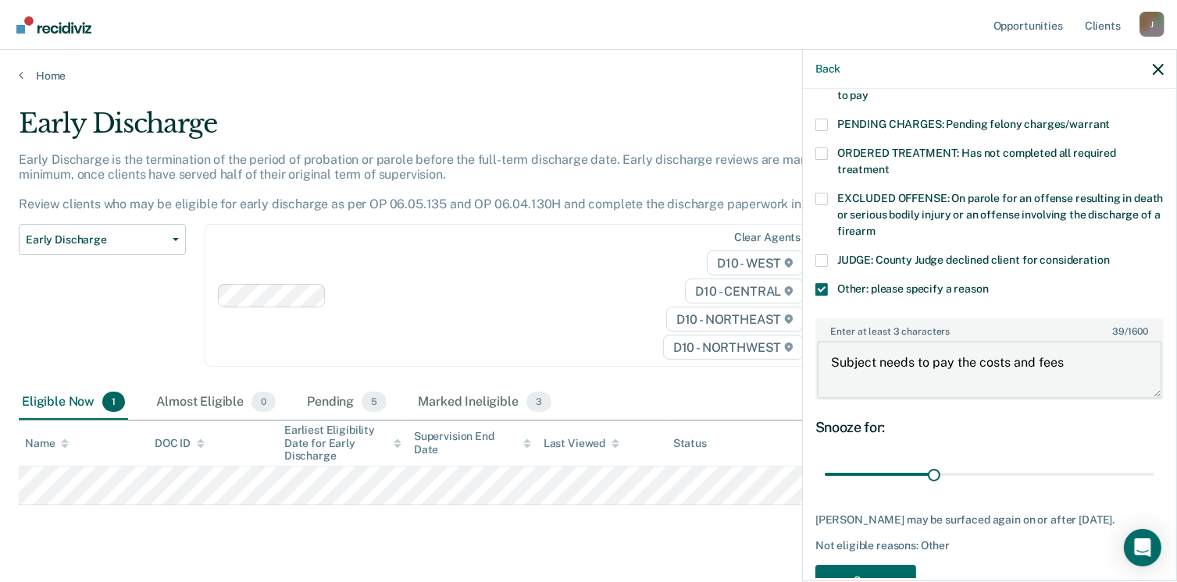
scroll to position [523, 0]
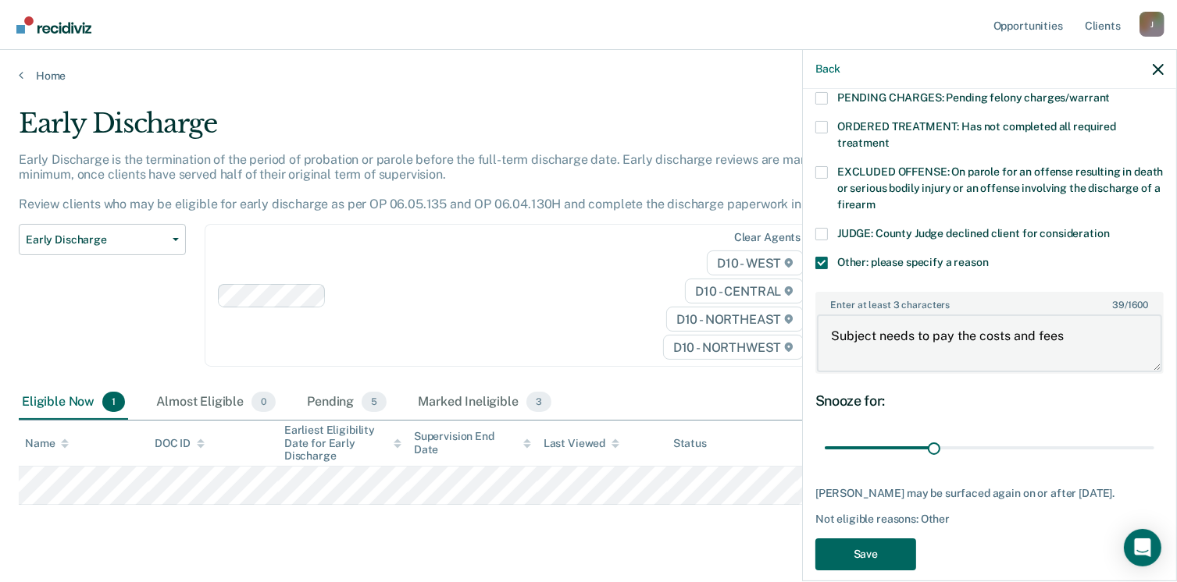
type textarea "Subject needs to pay the costs and fees"
click at [876, 547] on button "Save" at bounding box center [865, 555] width 101 height 32
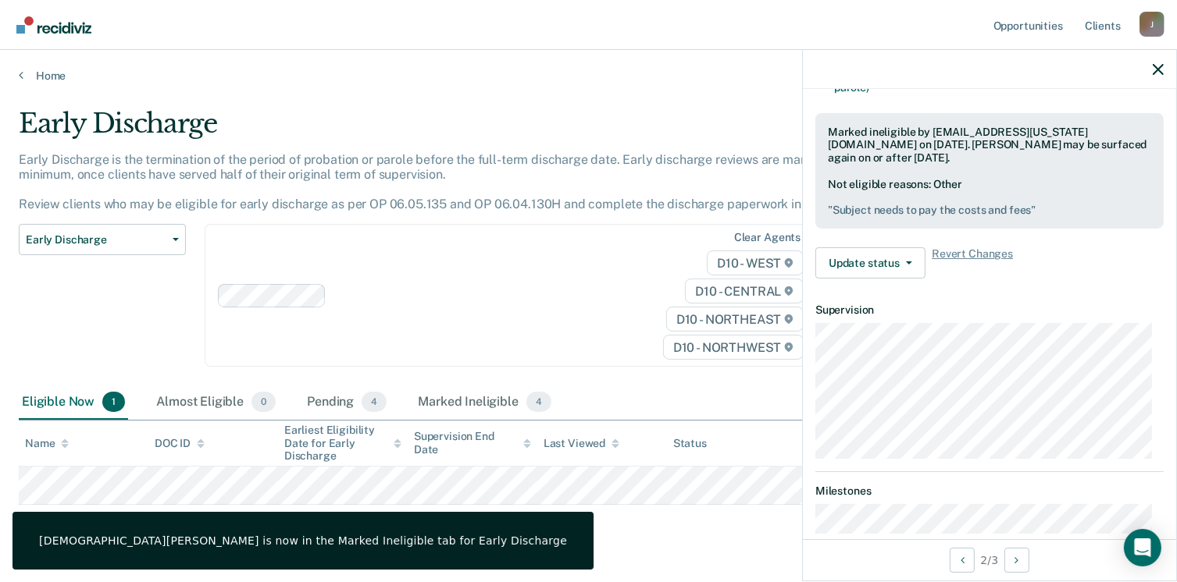
scroll to position [382, 0]
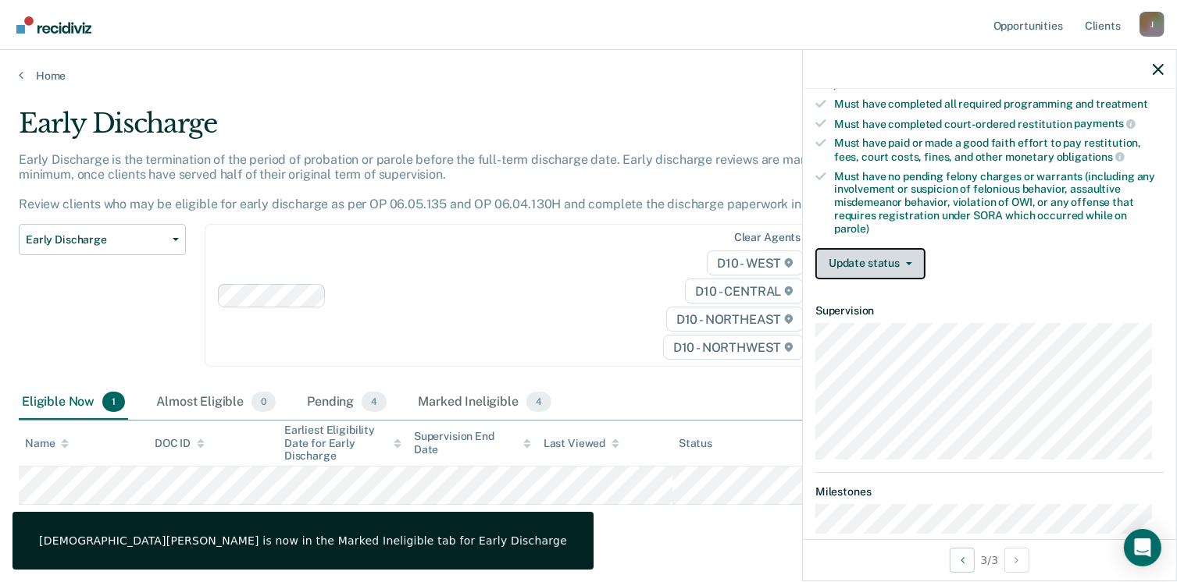
click at [867, 252] on button "Update status" at bounding box center [870, 263] width 110 height 31
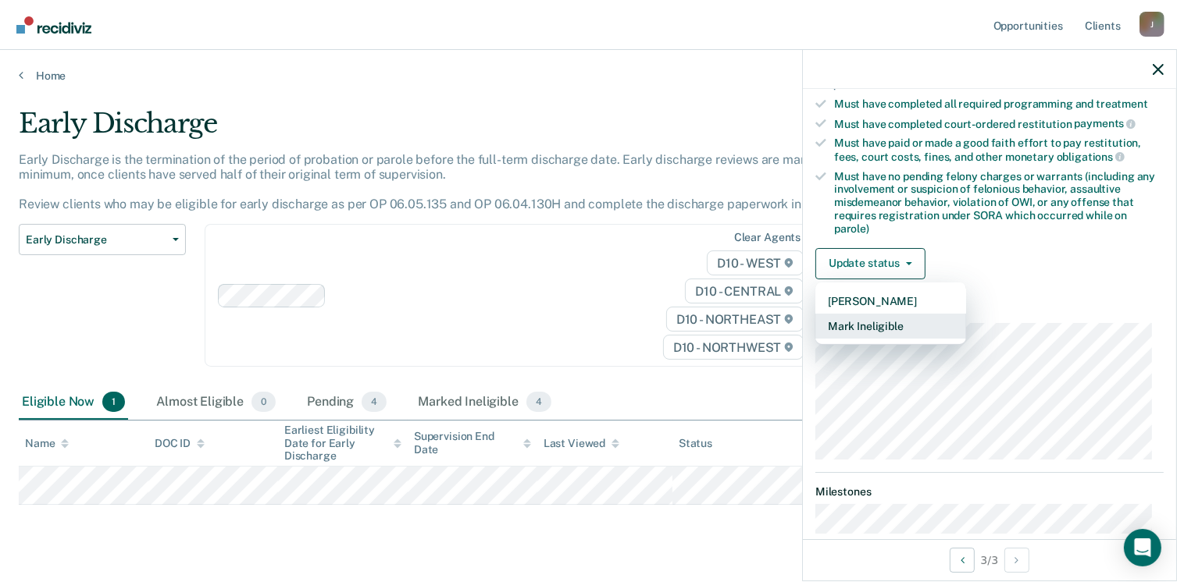
click at [854, 319] on button "Mark Ineligible" at bounding box center [890, 326] width 151 height 25
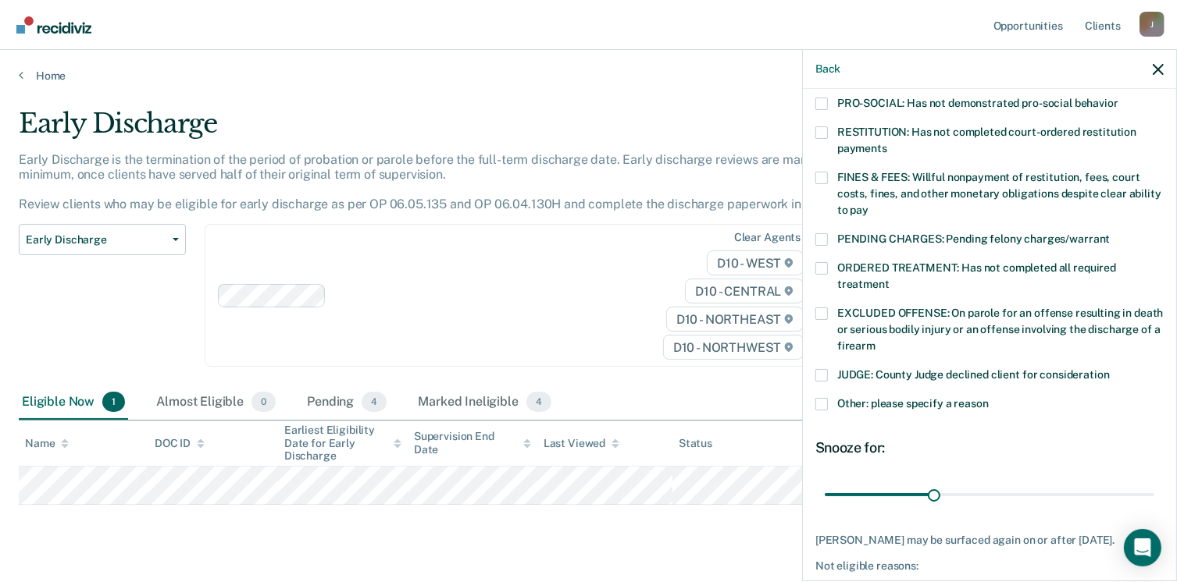
click at [814, 382] on div "DN Which of the following requirements has Dustin Nollie not met? CHILD ABUSE O…" at bounding box center [989, 334] width 373 height 490
click at [816, 398] on span at bounding box center [821, 404] width 12 height 12
click at [988, 398] on input "Other: please specify a reason" at bounding box center [988, 398] width 0 height 0
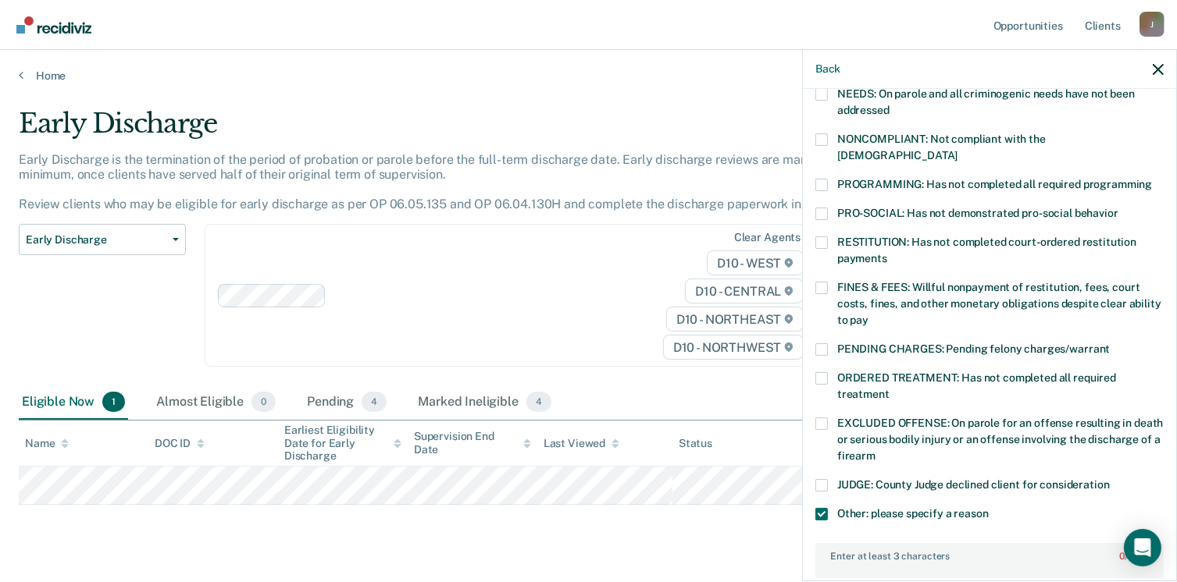
scroll to position [226, 0]
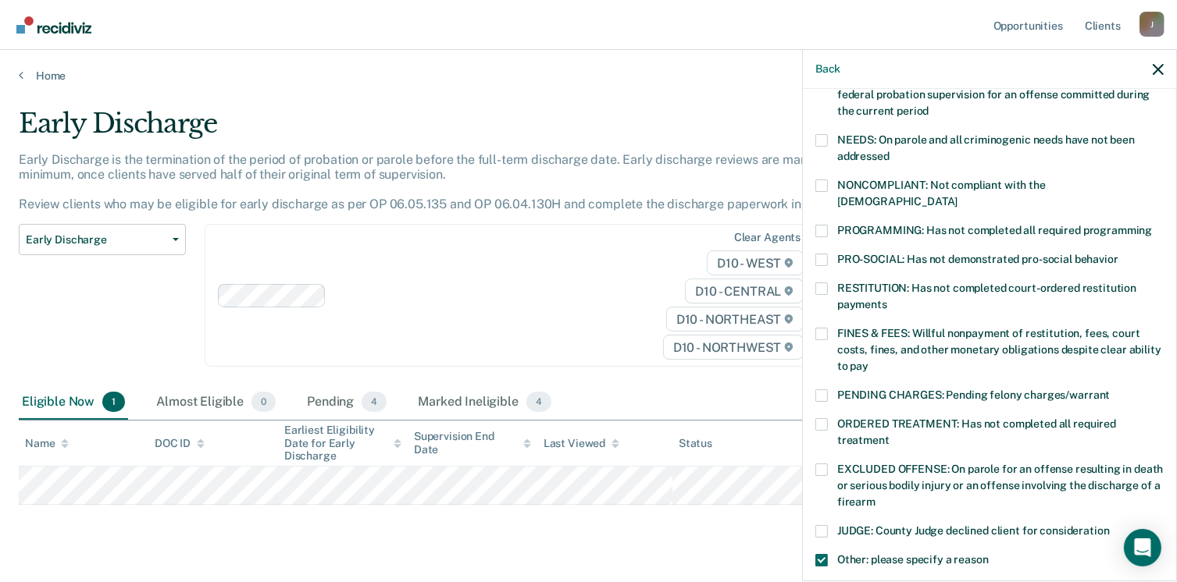
click at [826, 328] on span at bounding box center [821, 334] width 12 height 12
click at [868, 361] on input "FINES & FEES: Willful nonpayment of restitution, fees, court costs, fines, and …" at bounding box center [868, 361] width 0 height 0
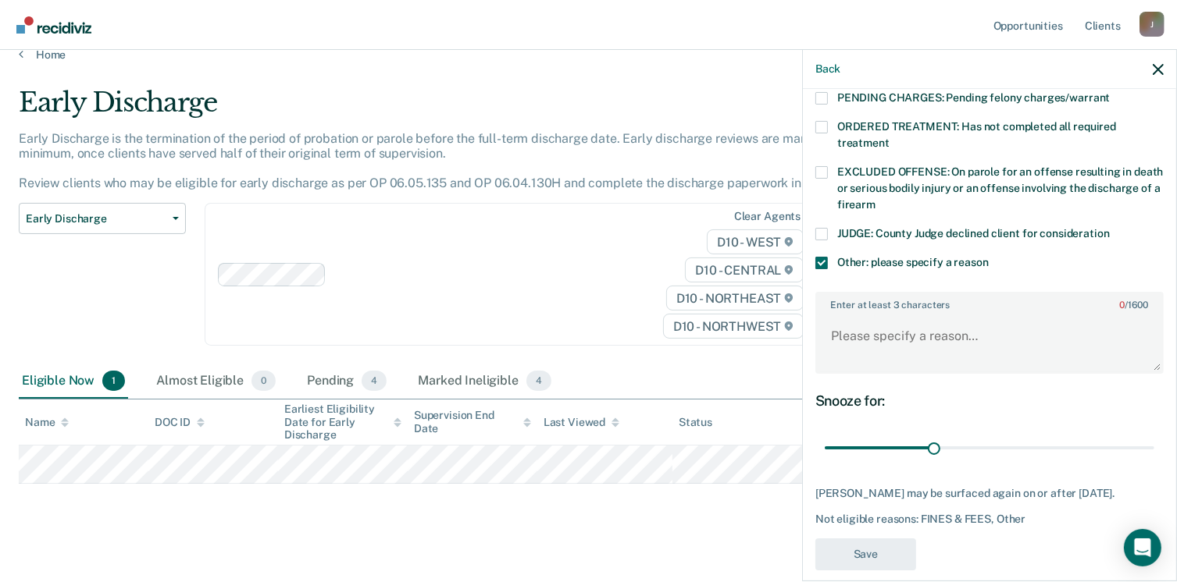
scroll to position [33, 0]
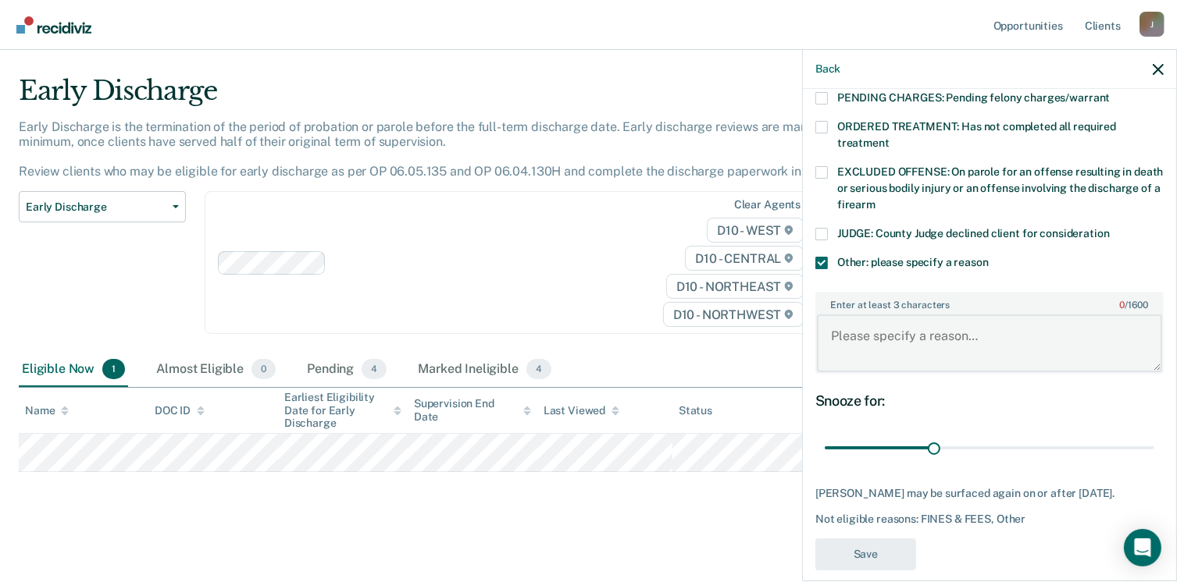
click at [863, 333] on textarea "Enter at least 3 characters 0 / 1600" at bounding box center [989, 344] width 345 height 58
type textarea "Need to pay fees"
click at [859, 539] on button "Save" at bounding box center [865, 555] width 101 height 32
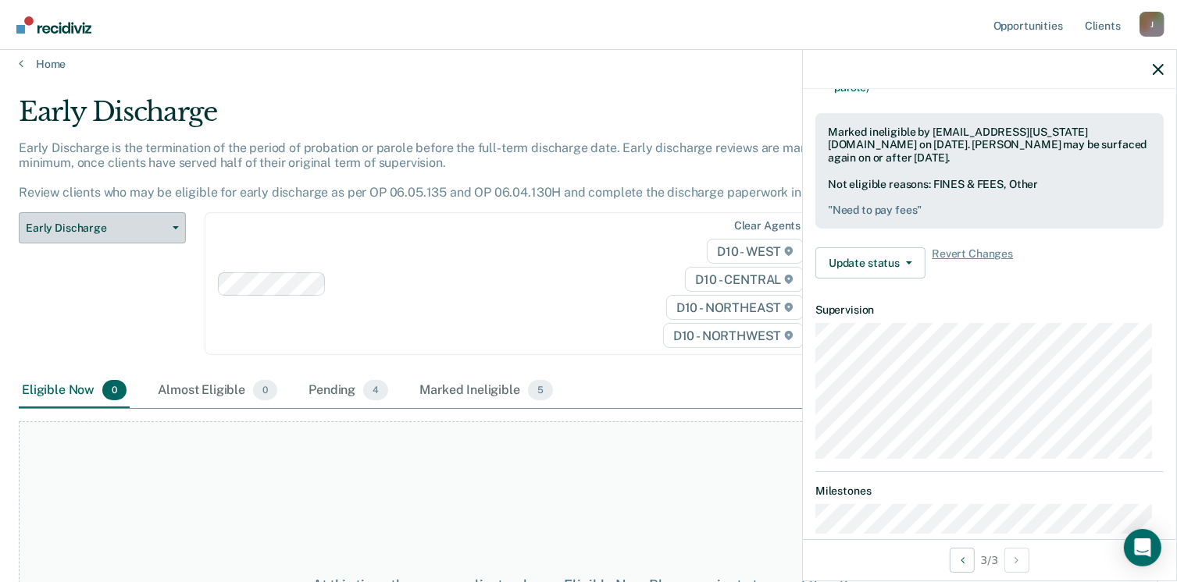
scroll to position [0, 0]
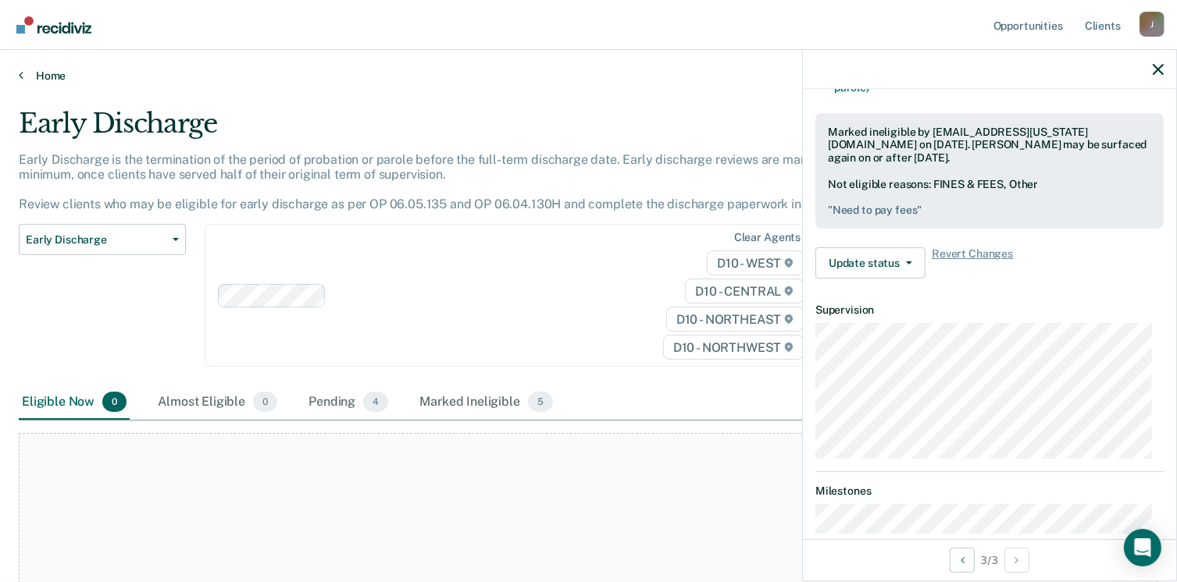
click at [45, 74] on link "Home" at bounding box center [588, 76] width 1139 height 14
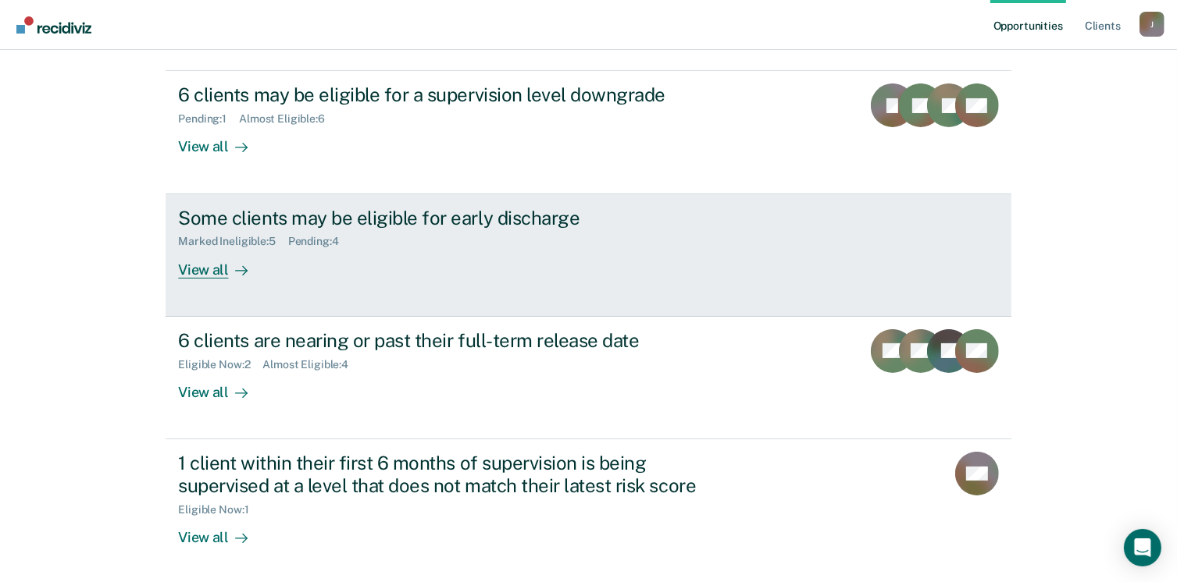
scroll to position [156, 0]
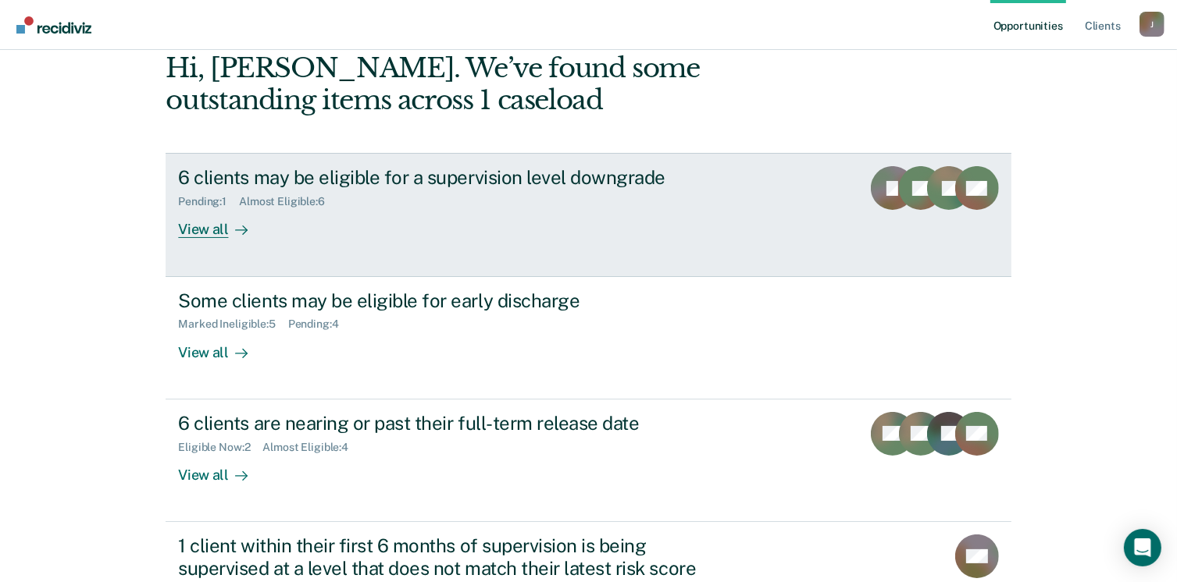
click at [208, 226] on div "View all" at bounding box center [221, 223] width 87 height 30
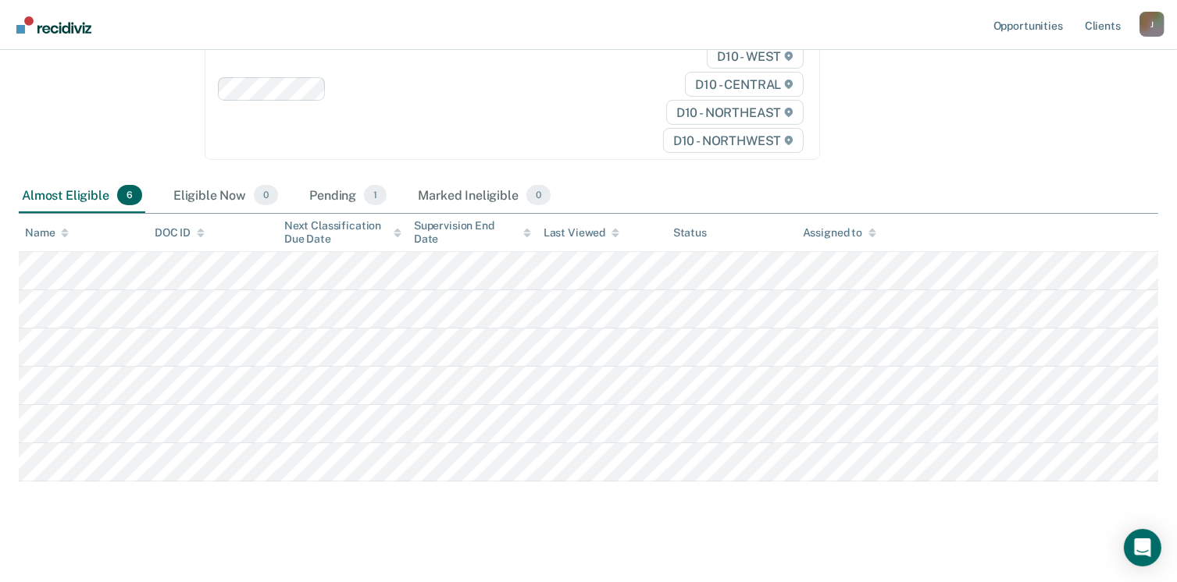
scroll to position [231, 0]
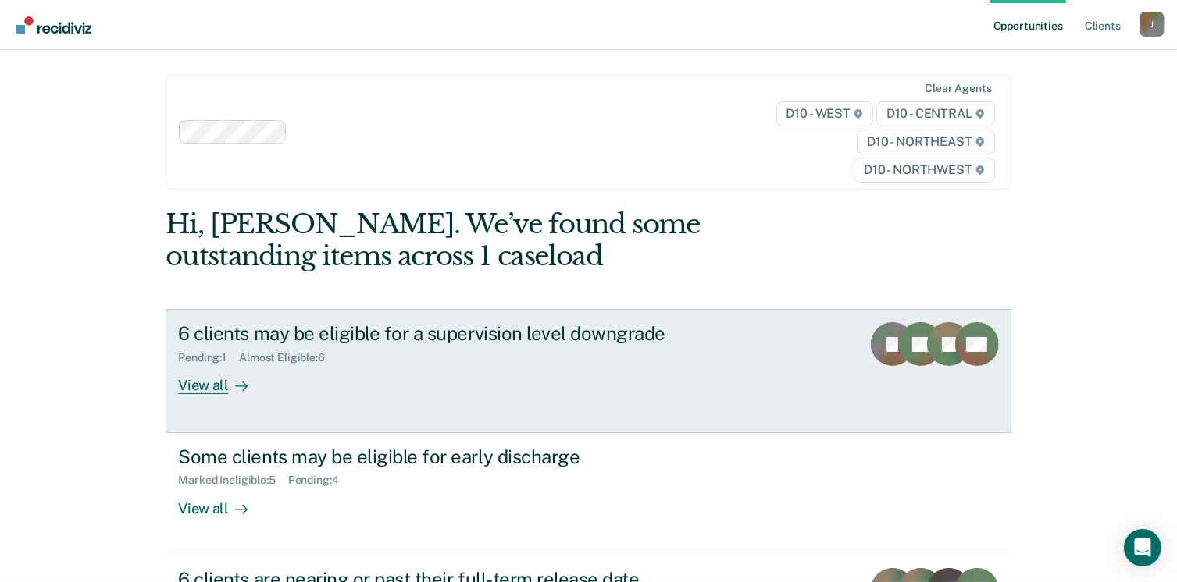
click at [203, 390] on div "View all" at bounding box center [221, 380] width 87 height 30
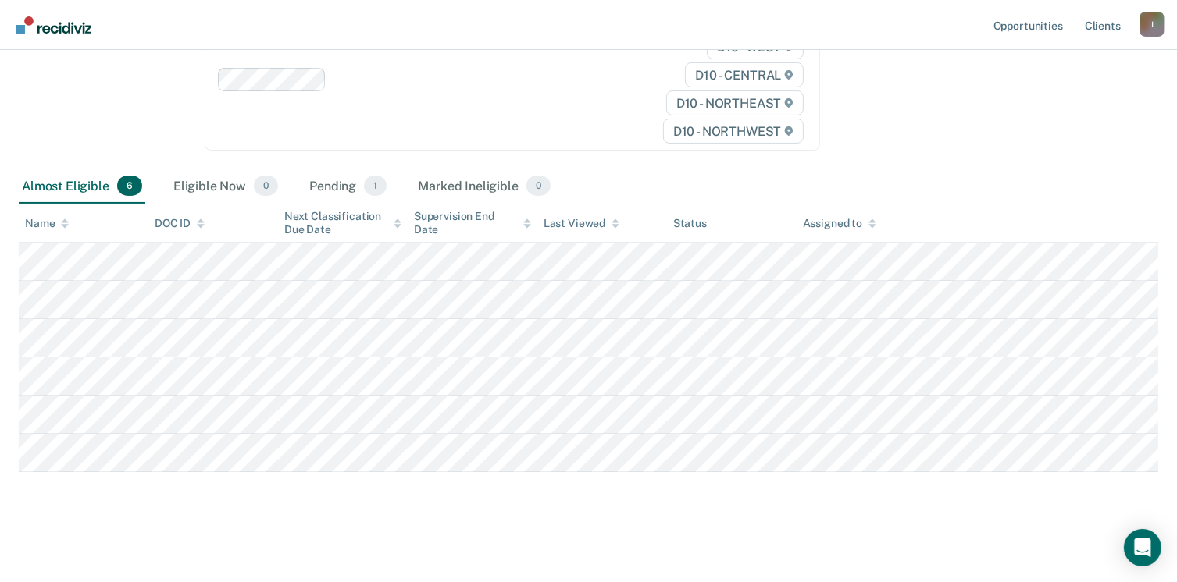
scroll to position [231, 0]
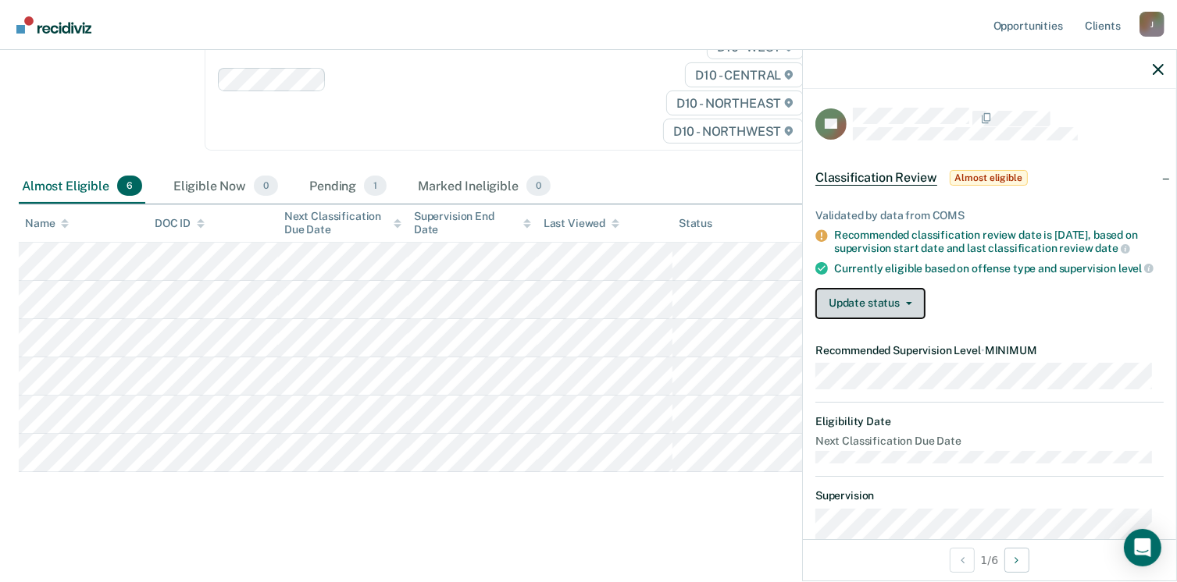
click at [843, 314] on button "Update status" at bounding box center [870, 303] width 110 height 31
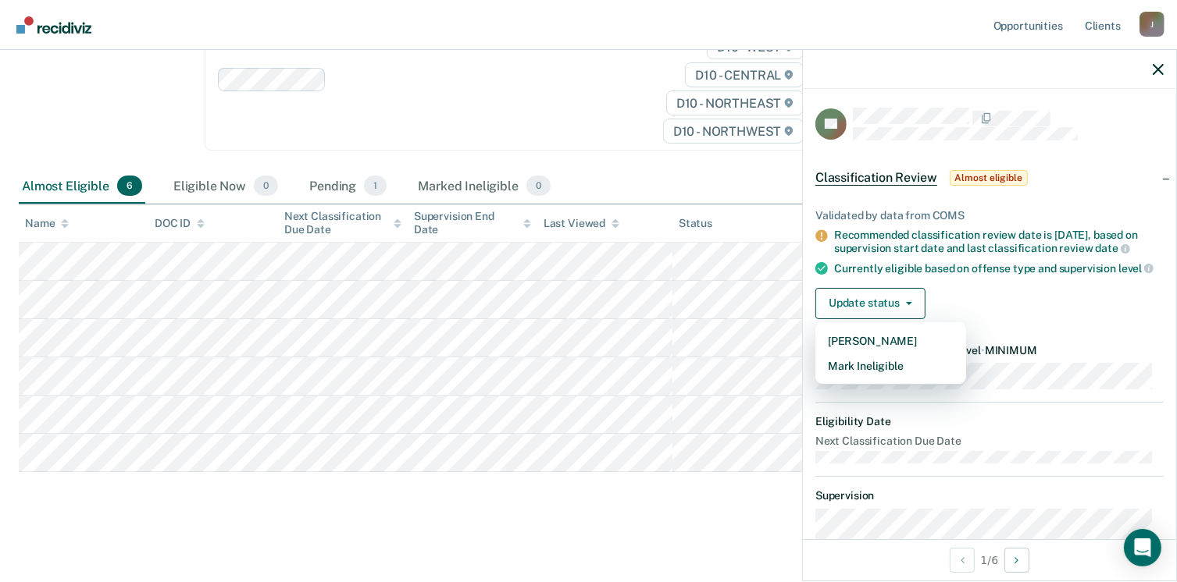
click at [727, 191] on div "Almost Eligible 6 Eligible Now 0 Pending 1 Marked Ineligible 0" at bounding box center [588, 186] width 1139 height 35
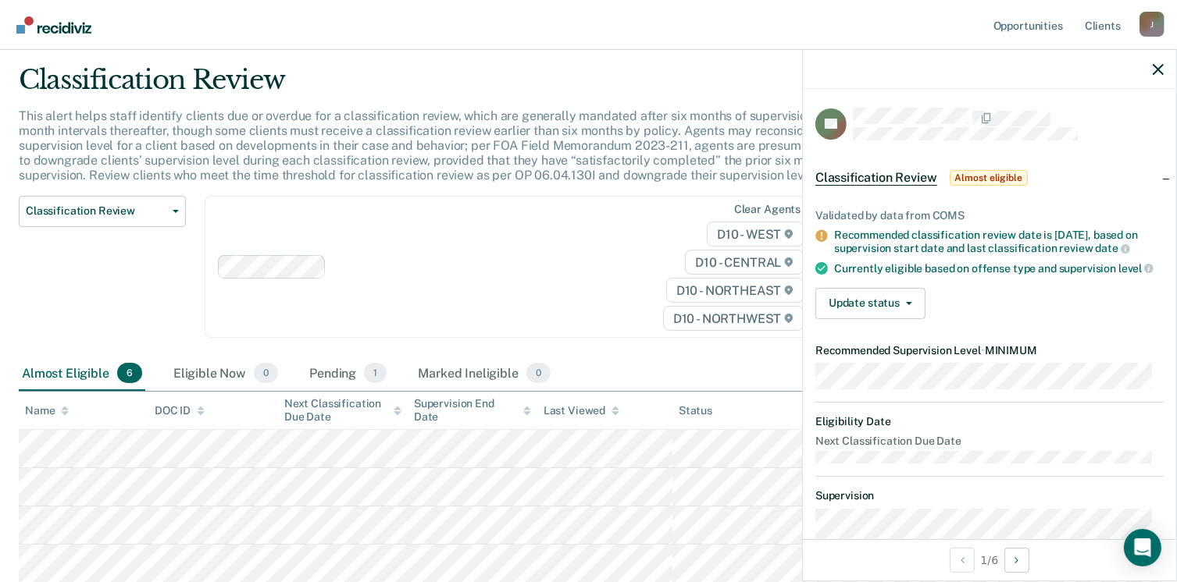
scroll to position [0, 0]
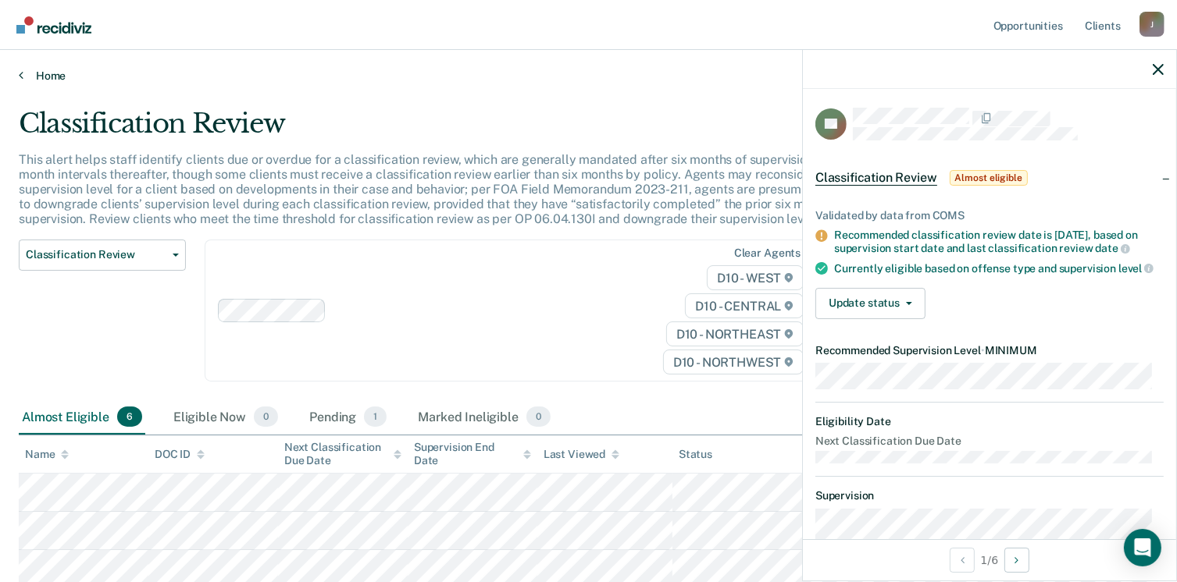
click at [42, 74] on link "Home" at bounding box center [588, 76] width 1139 height 14
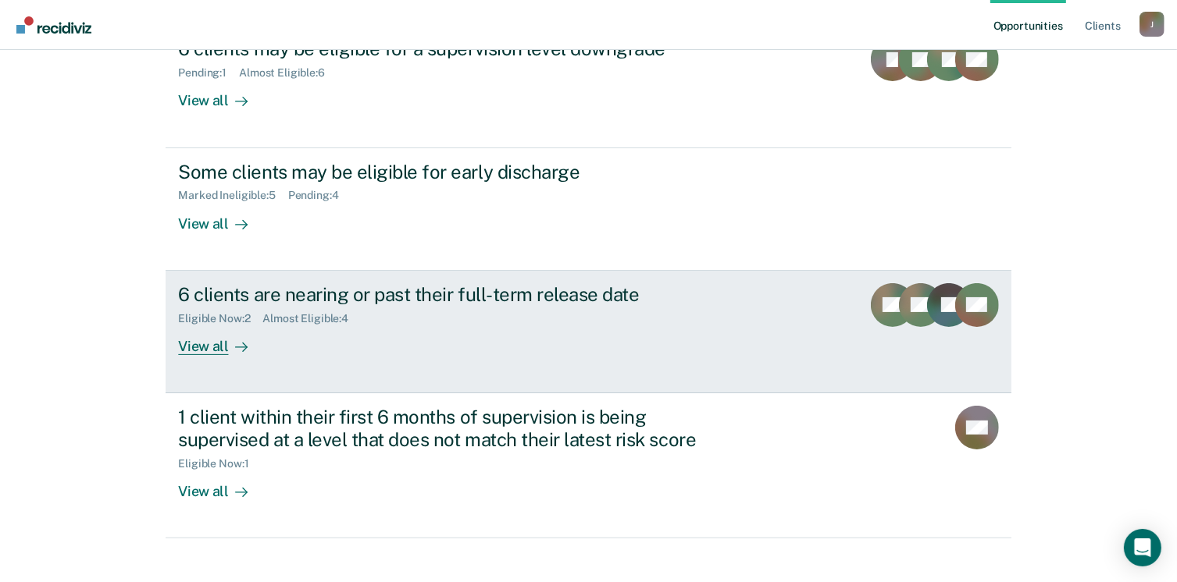
scroll to position [312, 0]
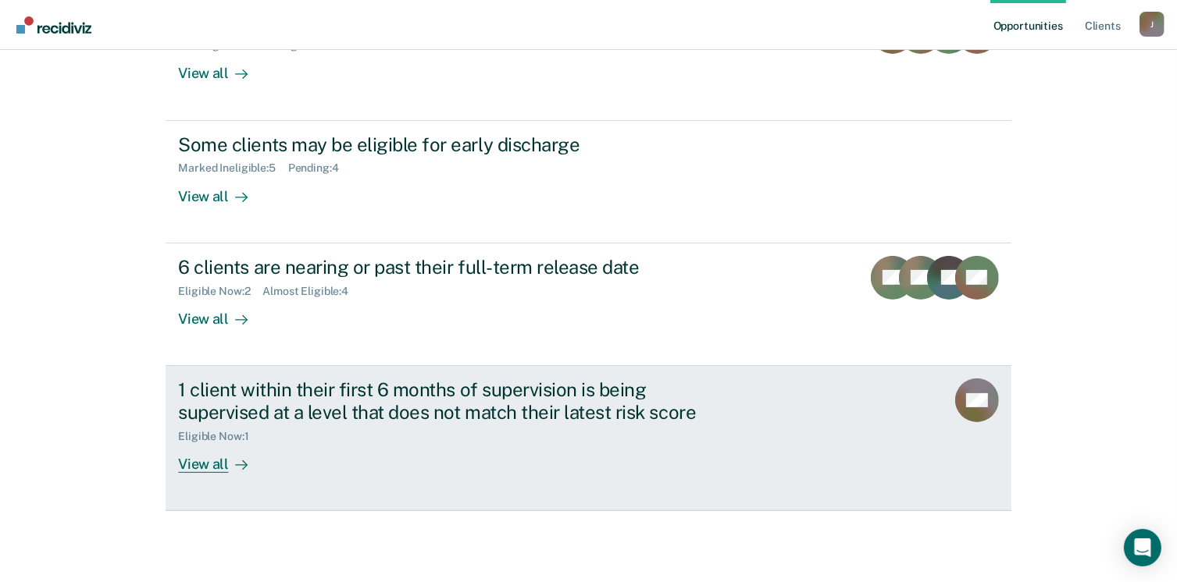
click at [210, 466] on div "View all" at bounding box center [221, 458] width 87 height 30
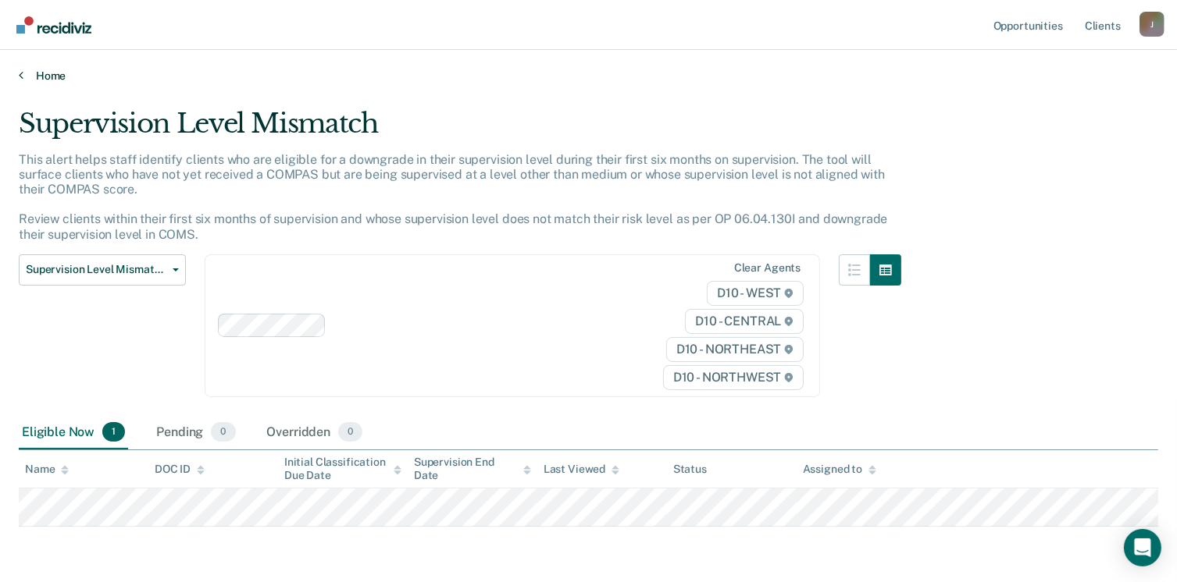
click at [50, 80] on link "Home" at bounding box center [588, 76] width 1139 height 14
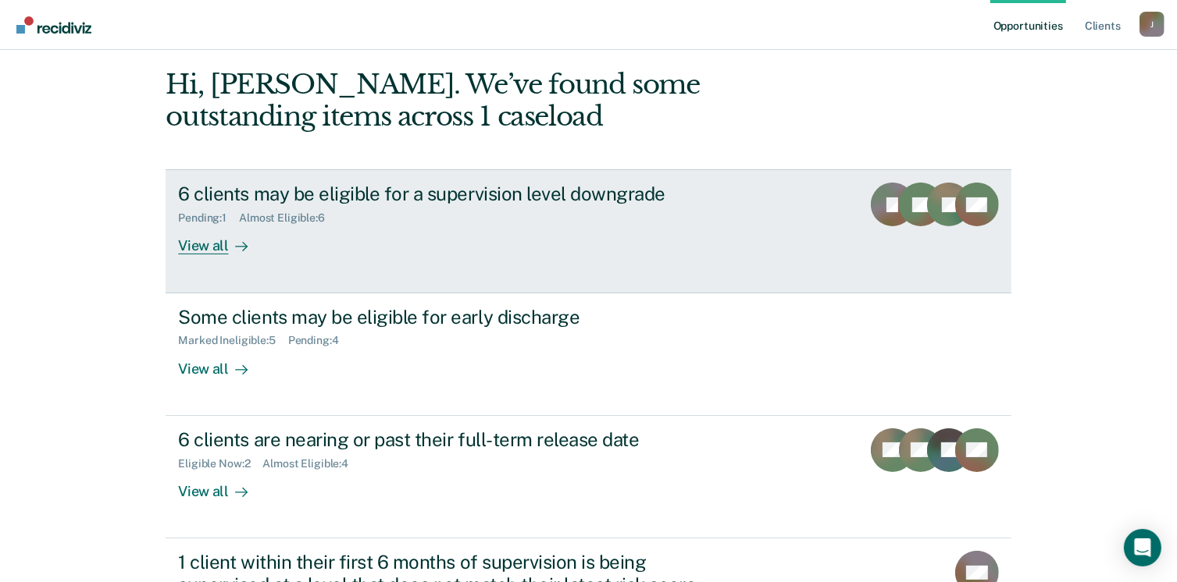
scroll to position [156, 0]
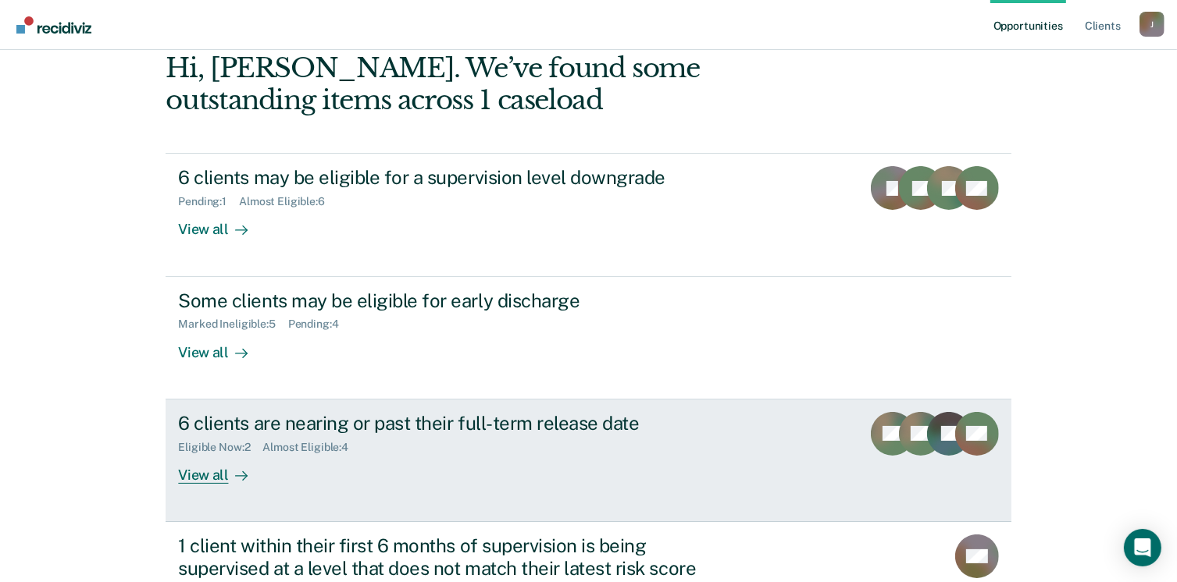
click at [208, 477] on div "View all" at bounding box center [221, 469] width 87 height 30
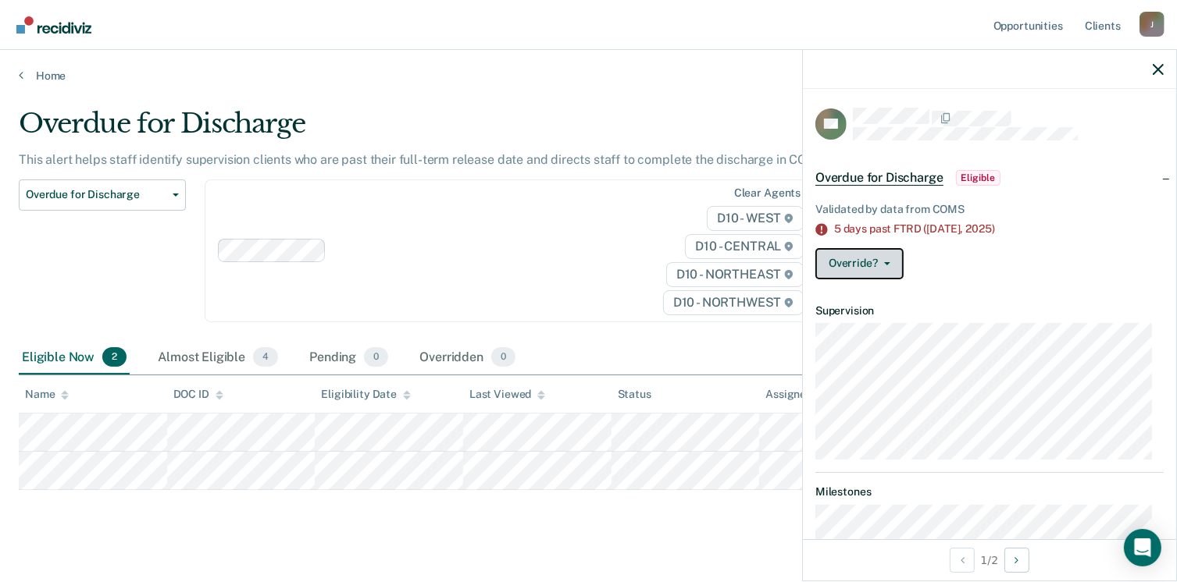
click at [843, 266] on button "Override?" at bounding box center [859, 263] width 88 height 31
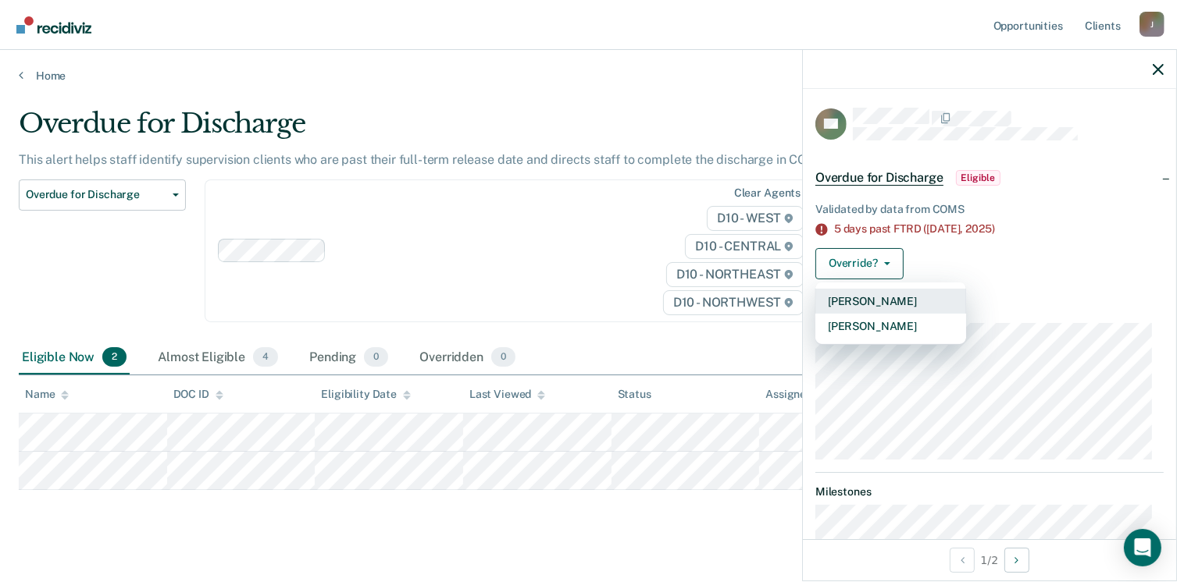
click at [865, 306] on button "[PERSON_NAME]" at bounding box center [890, 301] width 151 height 25
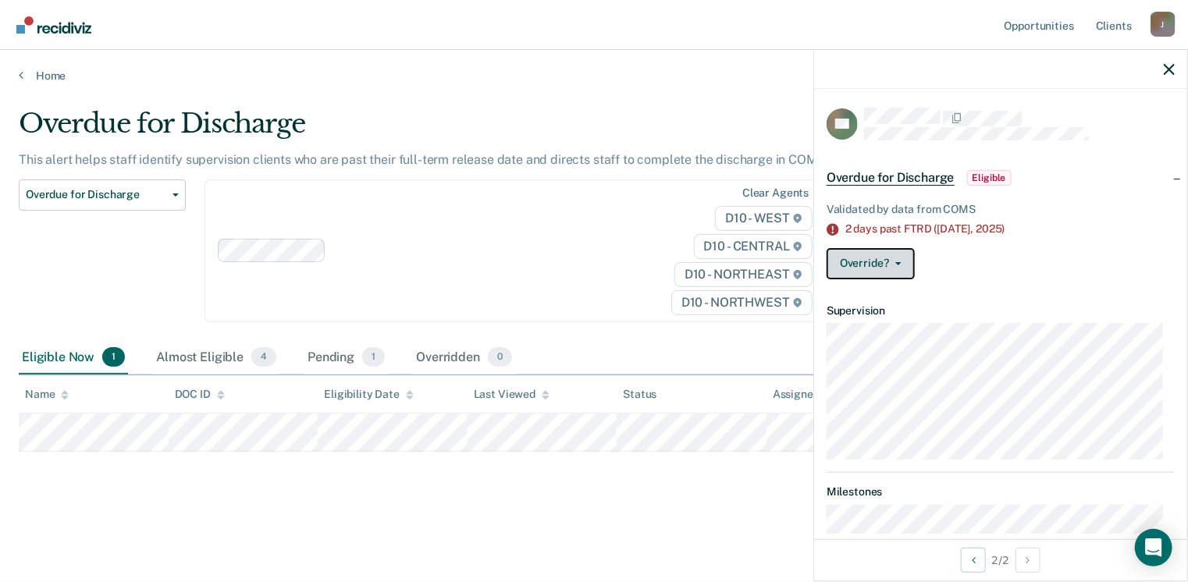
click at [858, 272] on button "Override?" at bounding box center [871, 263] width 88 height 31
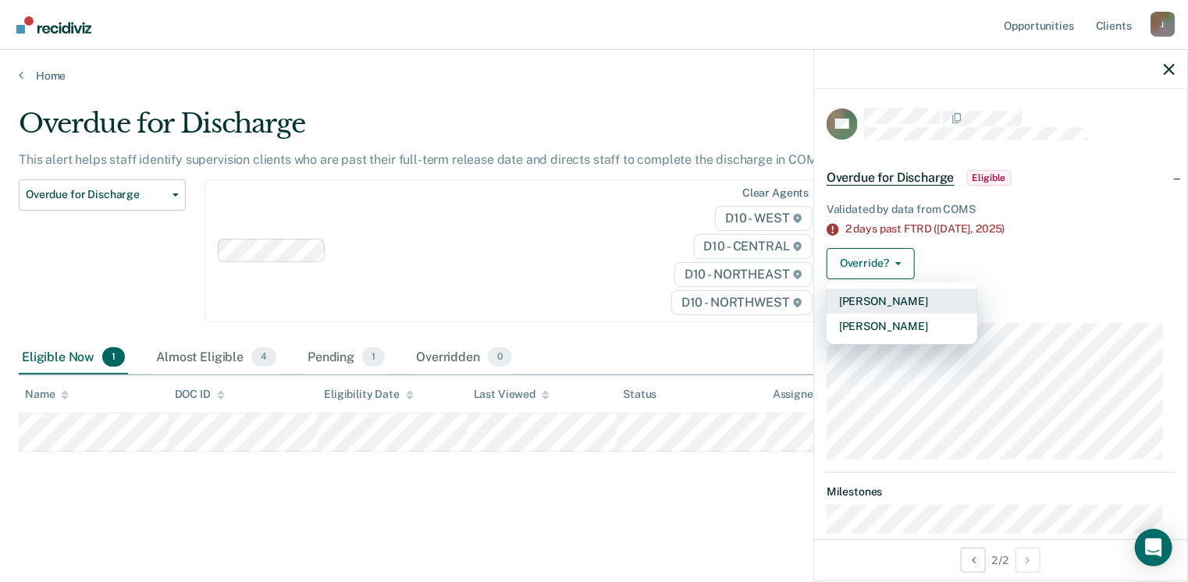
click at [867, 309] on button "[PERSON_NAME]" at bounding box center [902, 301] width 151 height 25
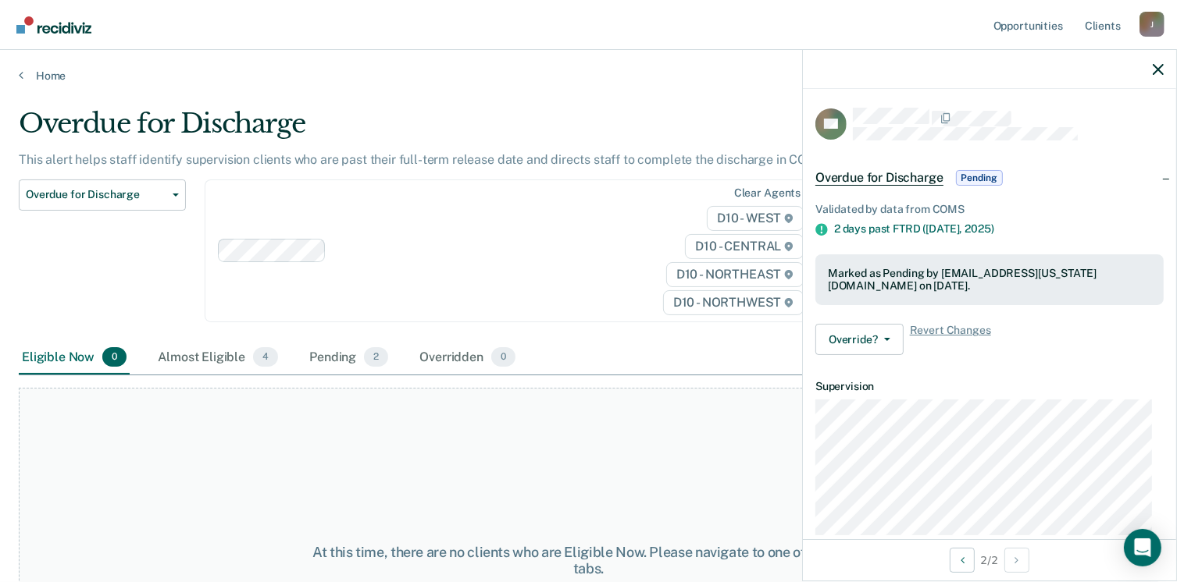
click at [37, 66] on div "Home" at bounding box center [588, 66] width 1177 height 33
click at [37, 73] on link "Home" at bounding box center [588, 76] width 1139 height 14
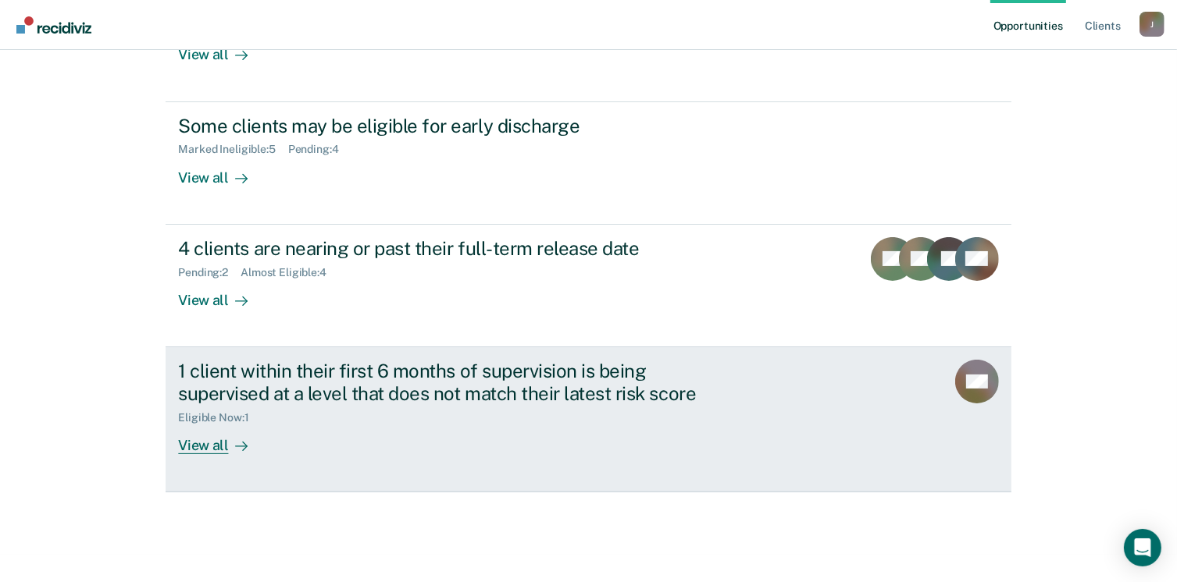
scroll to position [335, 0]
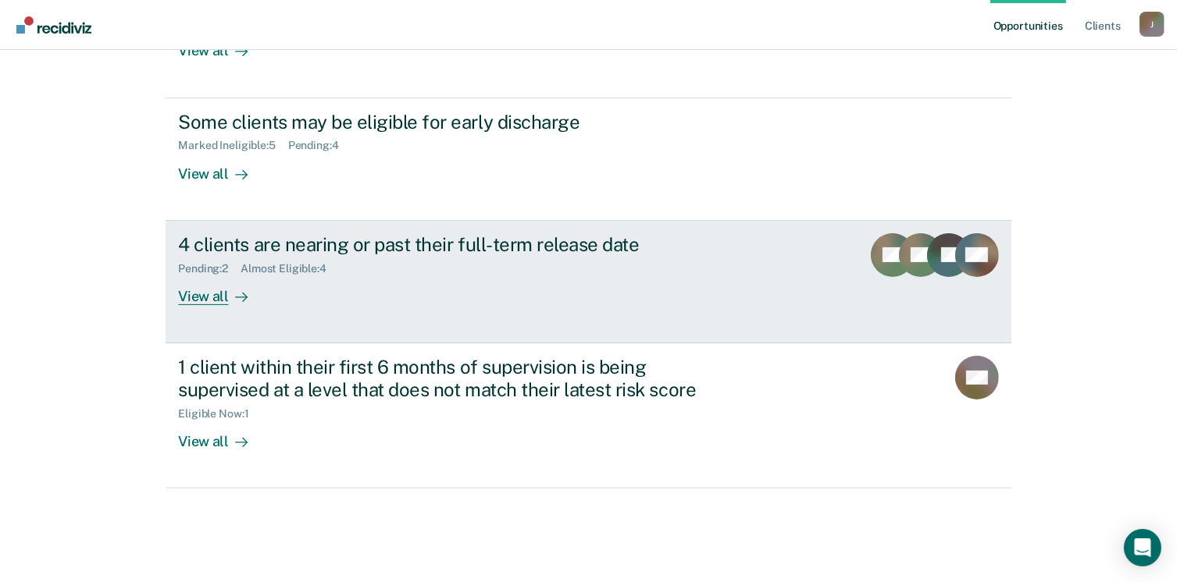
click at [193, 290] on div "View all" at bounding box center [221, 290] width 87 height 30
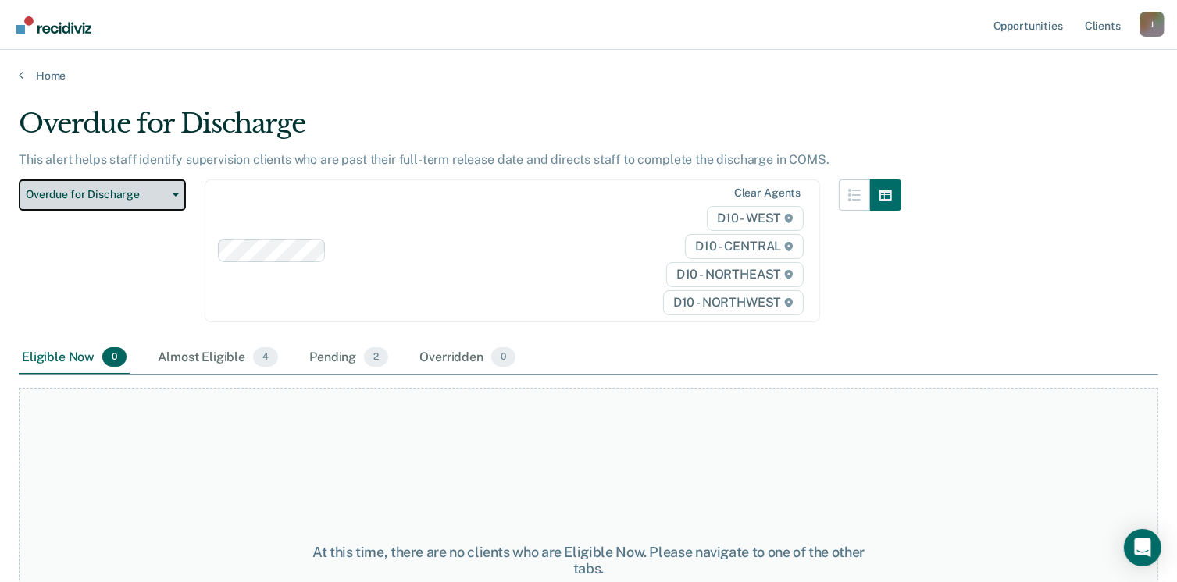
click at [134, 194] on span "Overdue for Discharge" at bounding box center [96, 194] width 141 height 13
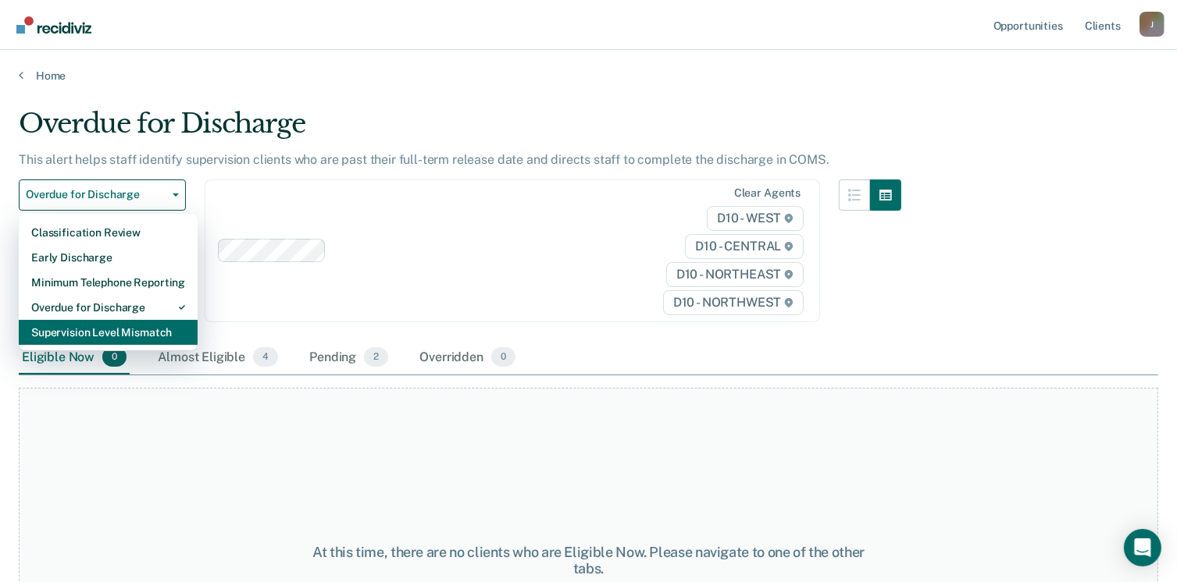
click at [139, 331] on div "Supervision Level Mismatch" at bounding box center [108, 332] width 154 height 25
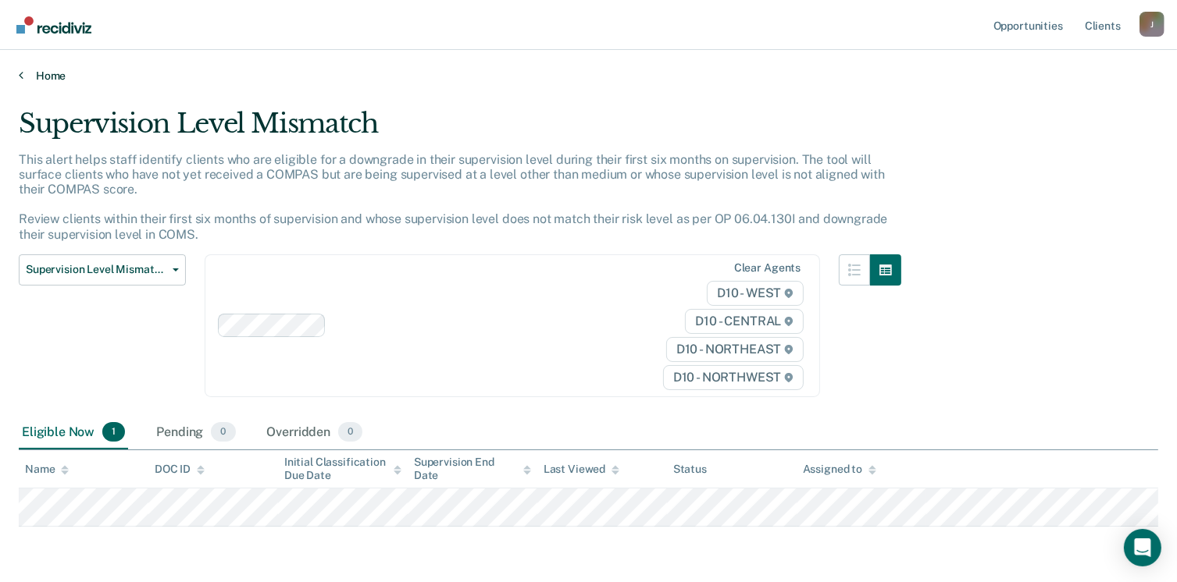
click at [59, 69] on link "Home" at bounding box center [588, 76] width 1139 height 14
